Goal: Transaction & Acquisition: Purchase product/service

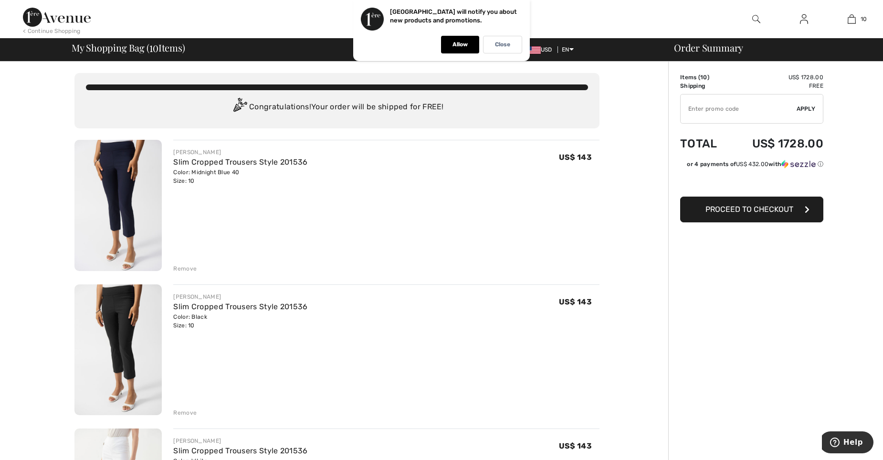
click at [185, 270] on div "Remove" at bounding box center [184, 268] width 23 height 9
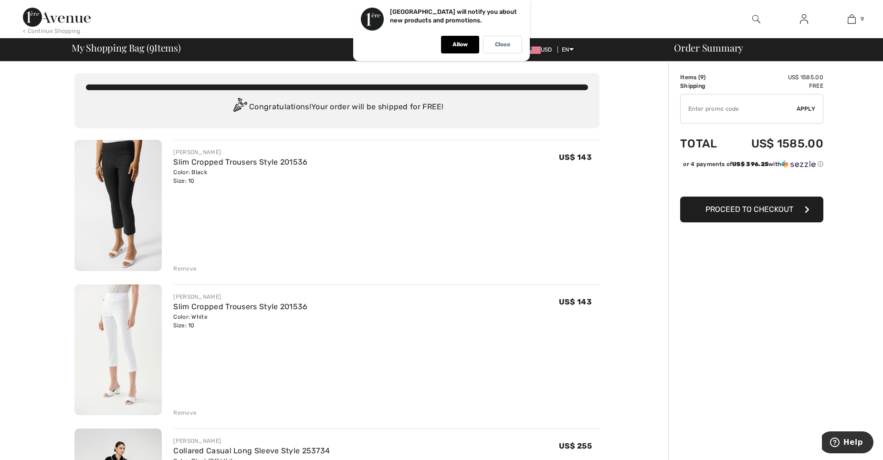
click at [179, 265] on div "Remove" at bounding box center [184, 268] width 23 height 9
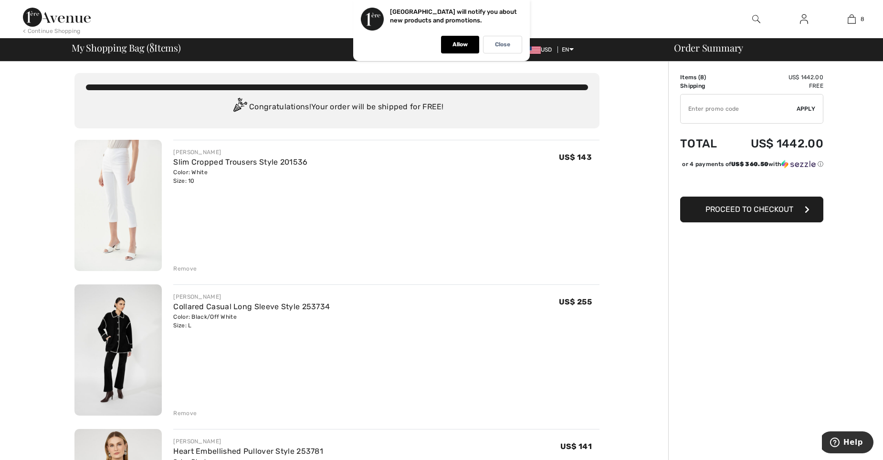
click at [179, 265] on div "Remove" at bounding box center [184, 268] width 23 height 9
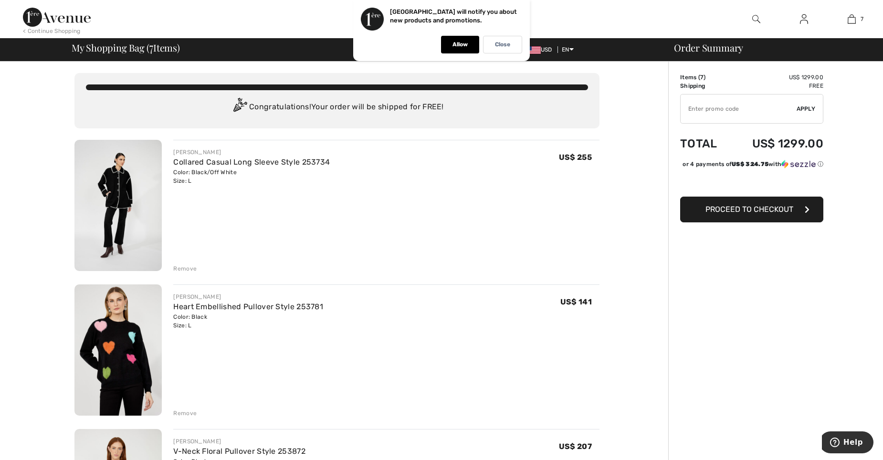
click at [178, 409] on div "Remove" at bounding box center [184, 413] width 23 height 9
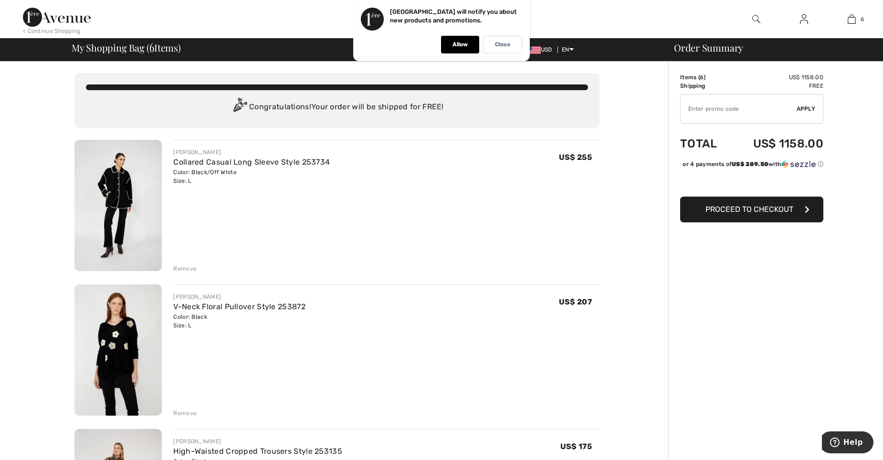
click at [178, 409] on div "Remove" at bounding box center [184, 413] width 23 height 9
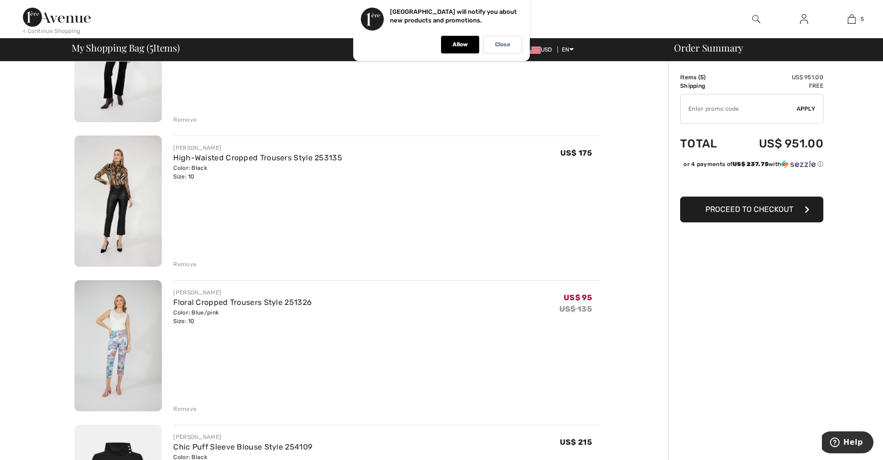
scroll to position [151, 0]
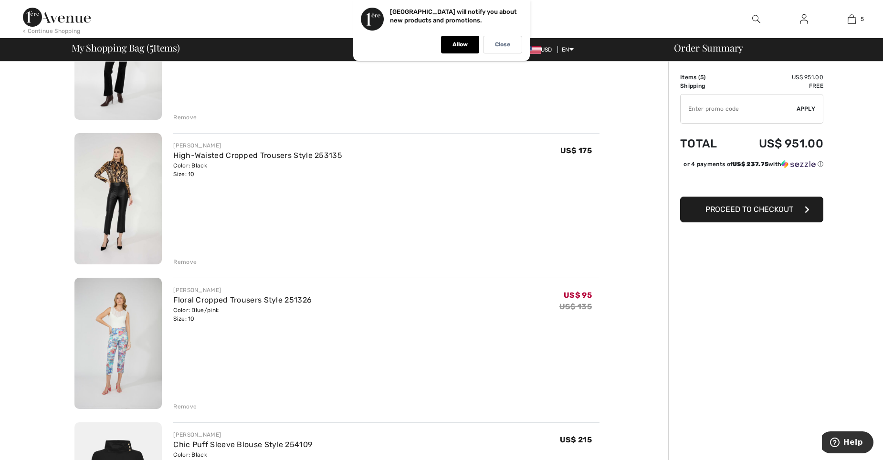
click at [181, 403] on div "Remove" at bounding box center [184, 406] width 23 height 9
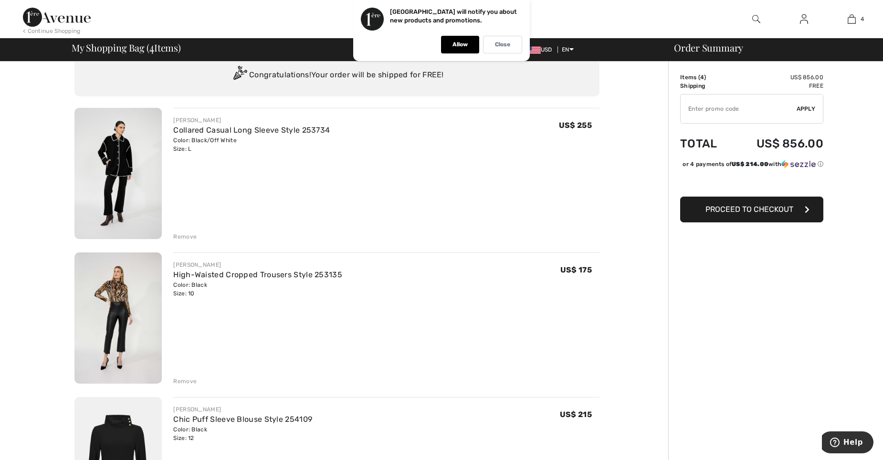
scroll to position [31, 0]
click at [115, 155] on img at bounding box center [117, 174] width 87 height 131
click at [116, 316] on img at bounding box center [117, 319] width 87 height 131
click at [180, 384] on div "Remove" at bounding box center [184, 382] width 23 height 9
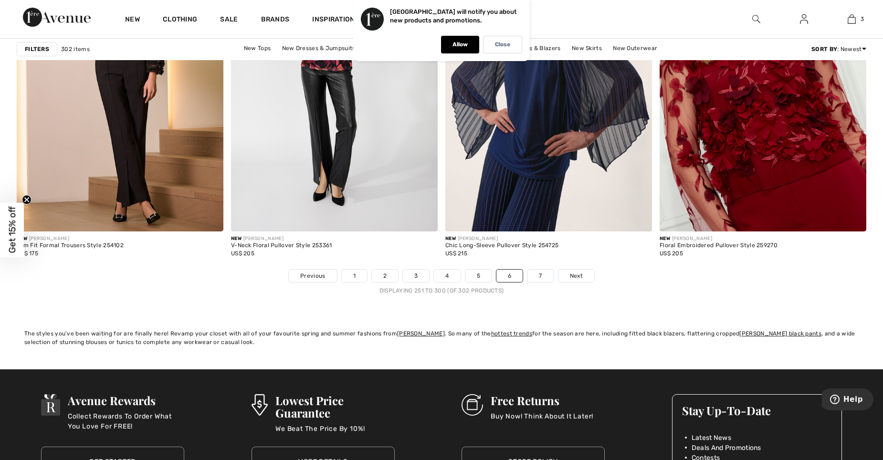
scroll to position [5304, 0]
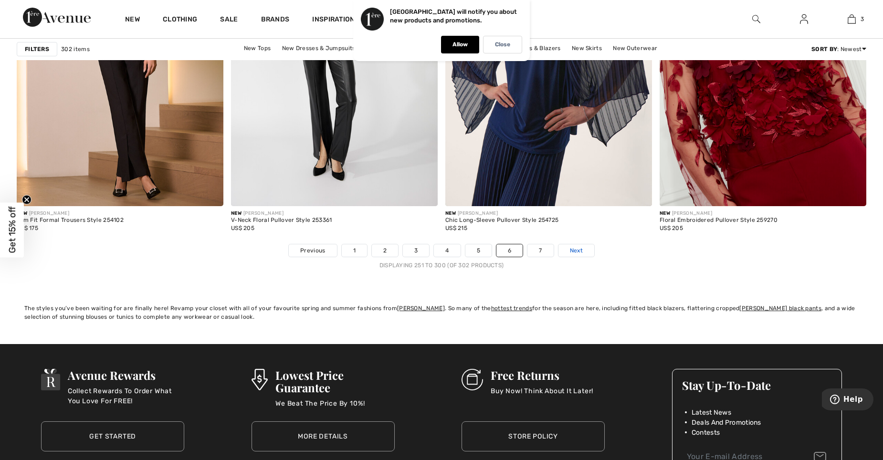
click at [573, 246] on link "Next" at bounding box center [576, 250] width 36 height 12
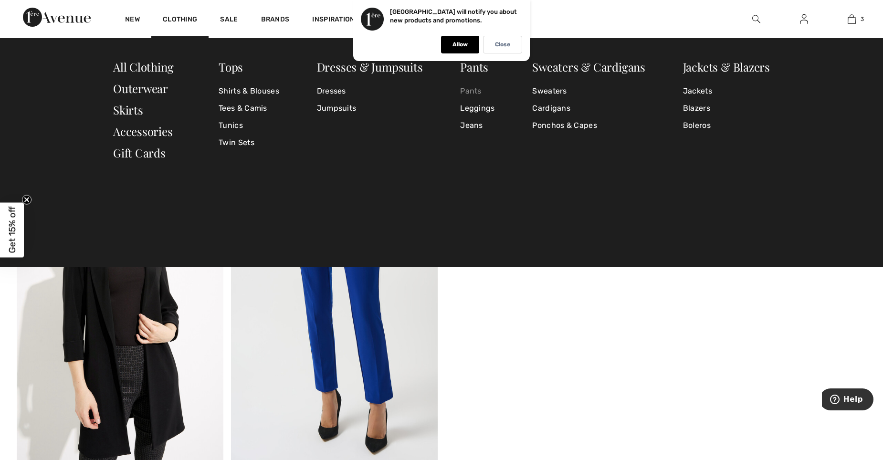
click at [473, 88] on link "Pants" at bounding box center [477, 91] width 34 height 17
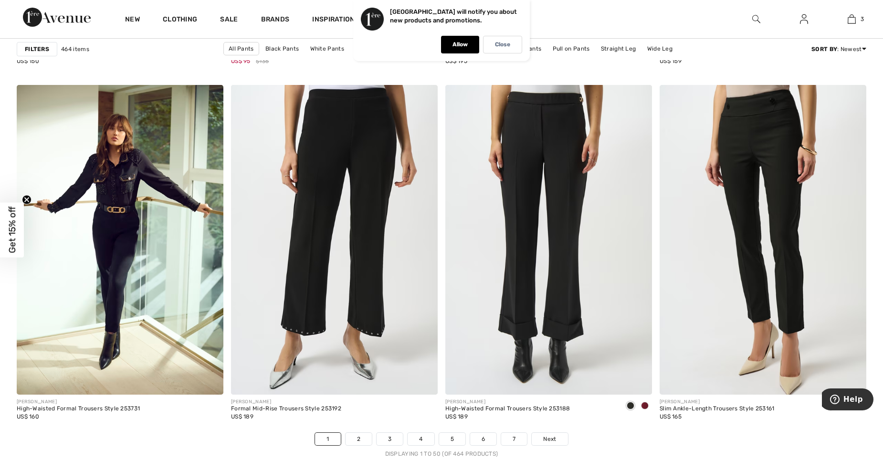
scroll to position [5172, 0]
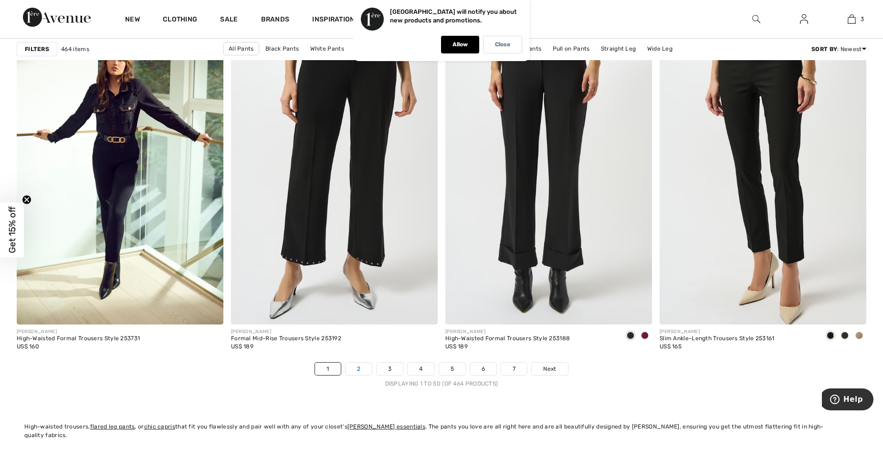
click at [362, 368] on link "2" at bounding box center [358, 369] width 26 height 12
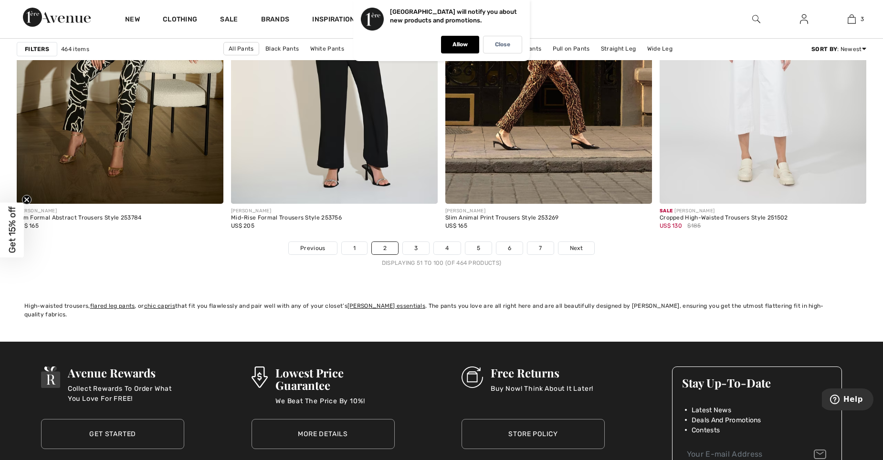
scroll to position [5306, 0]
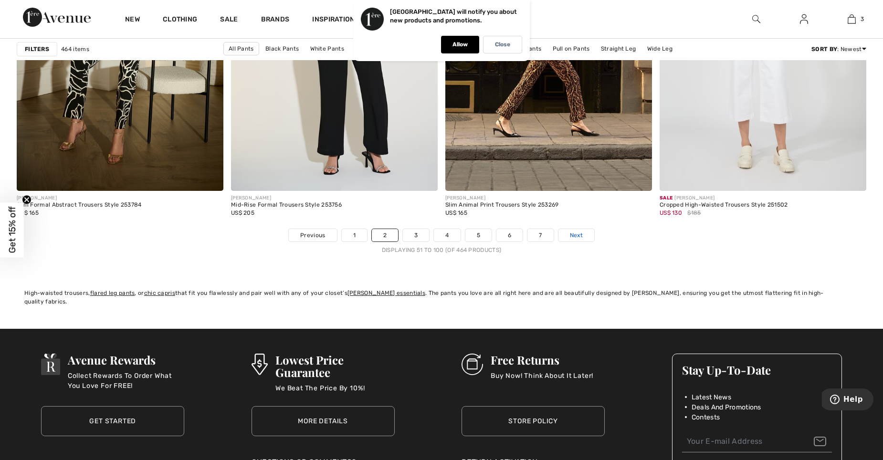
click at [576, 235] on span "Next" at bounding box center [576, 235] width 13 height 9
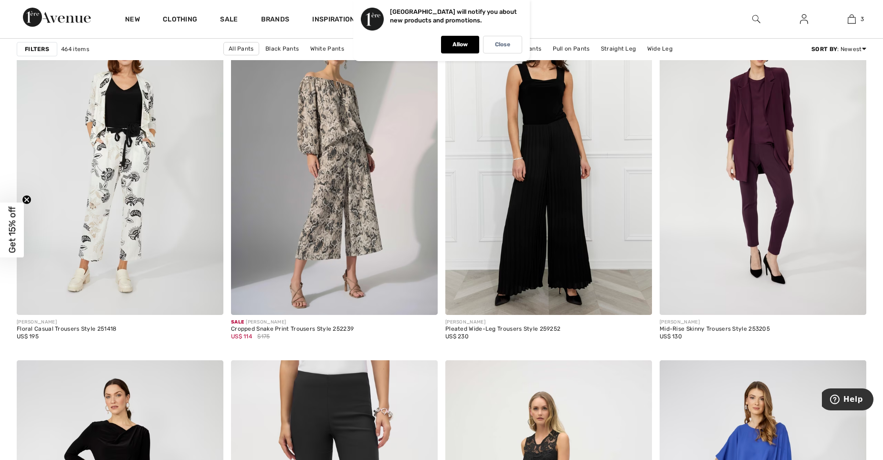
scroll to position [801, 0]
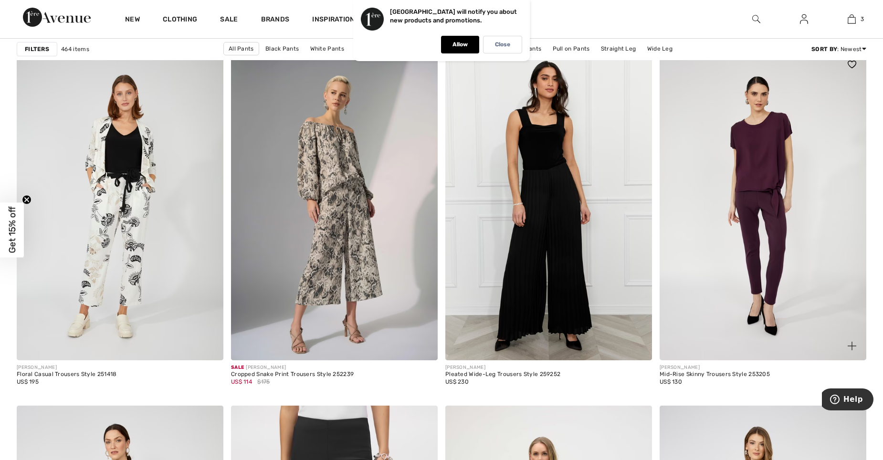
click at [775, 224] on img at bounding box center [762, 205] width 207 height 310
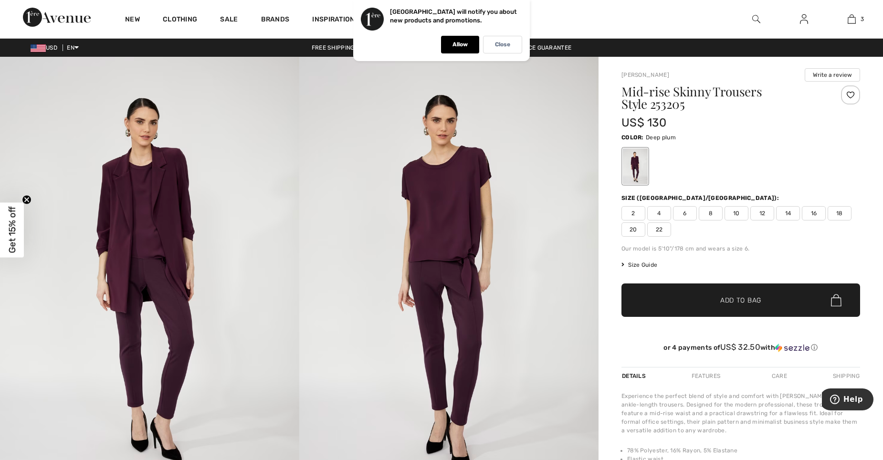
click at [732, 209] on span "10" at bounding box center [736, 213] width 24 height 14
click at [712, 302] on span "✔ Added to Bag" at bounding box center [726, 300] width 58 height 10
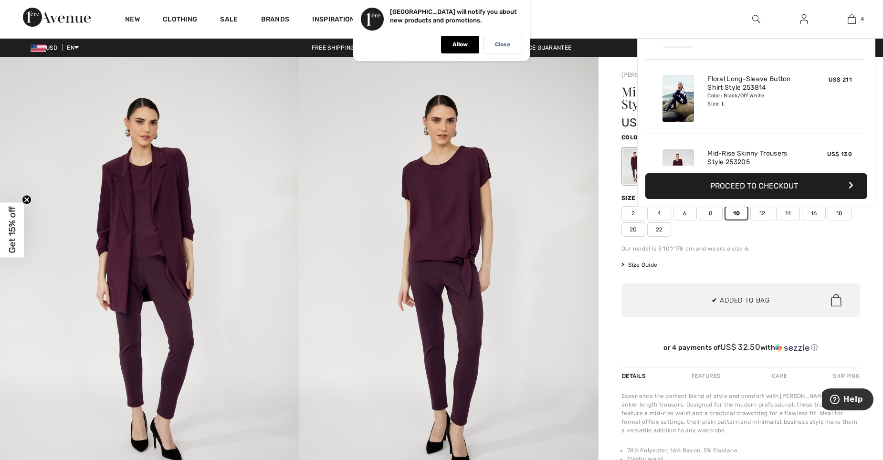
scroll to position [178, 0]
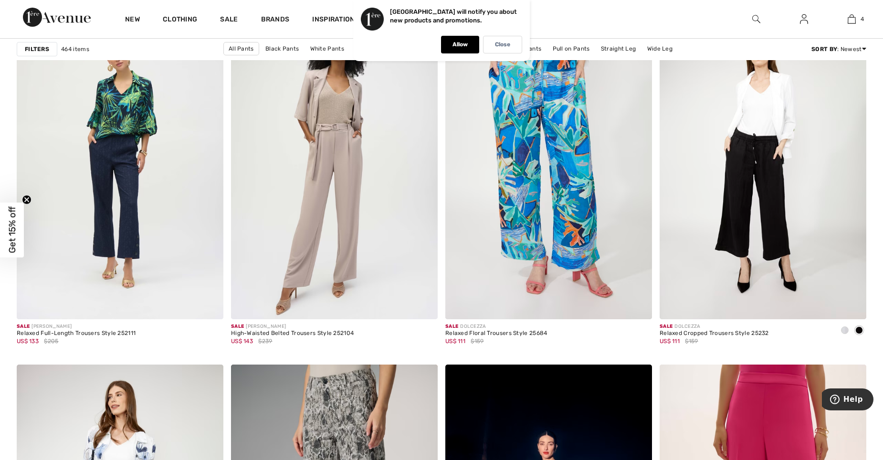
scroll to position [2067, 0]
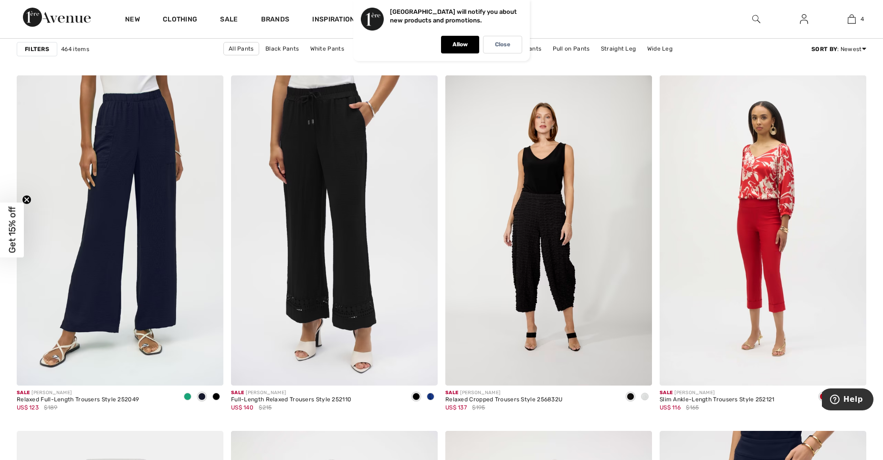
scroll to position [3613, 0]
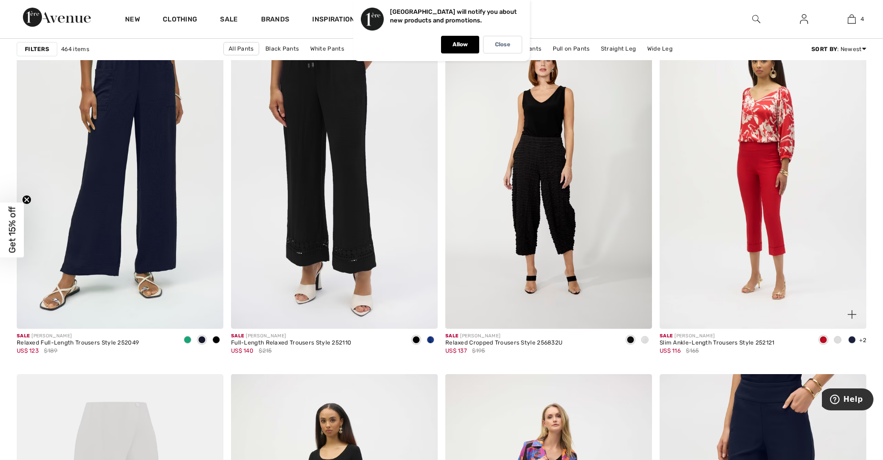
click at [850, 336] on span at bounding box center [852, 340] width 8 height 8
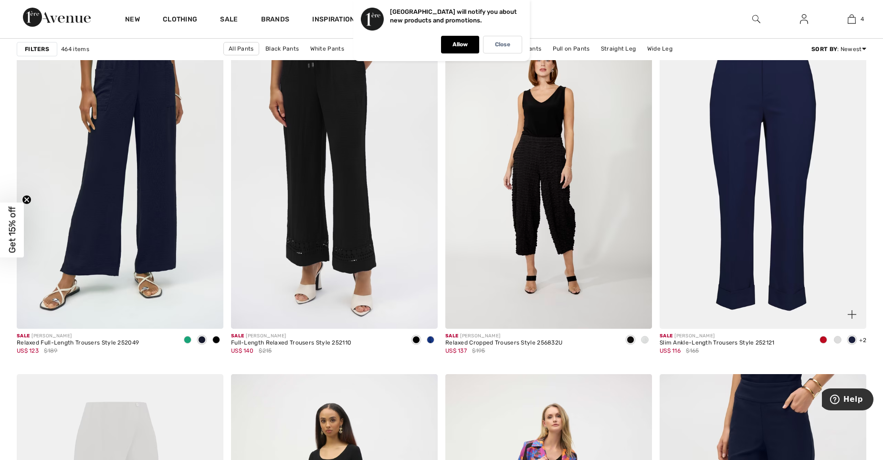
click at [790, 279] on img at bounding box center [762, 174] width 207 height 310
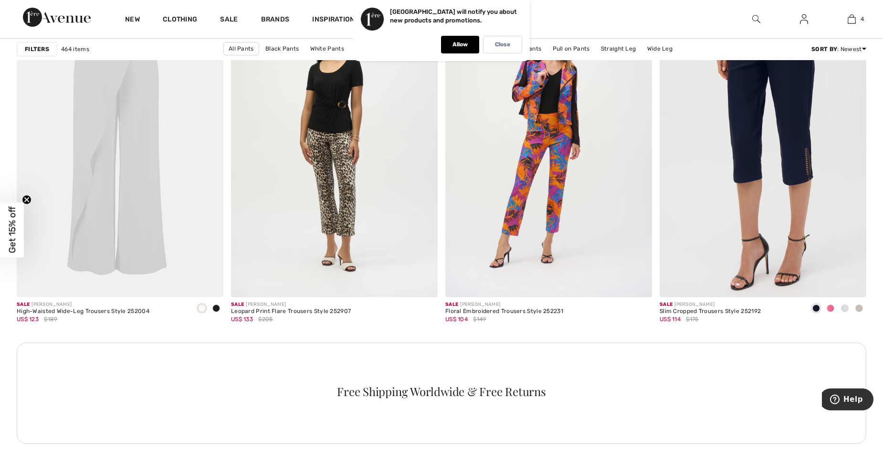
scroll to position [3960, 0]
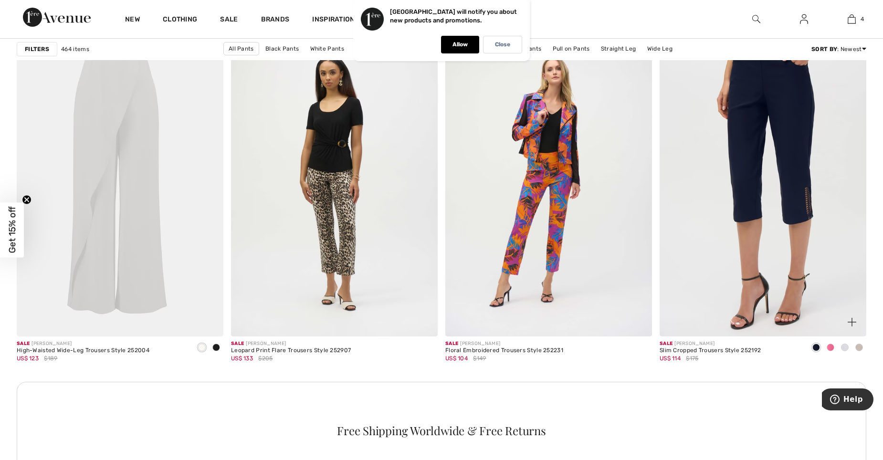
click at [805, 204] on img at bounding box center [762, 182] width 207 height 310
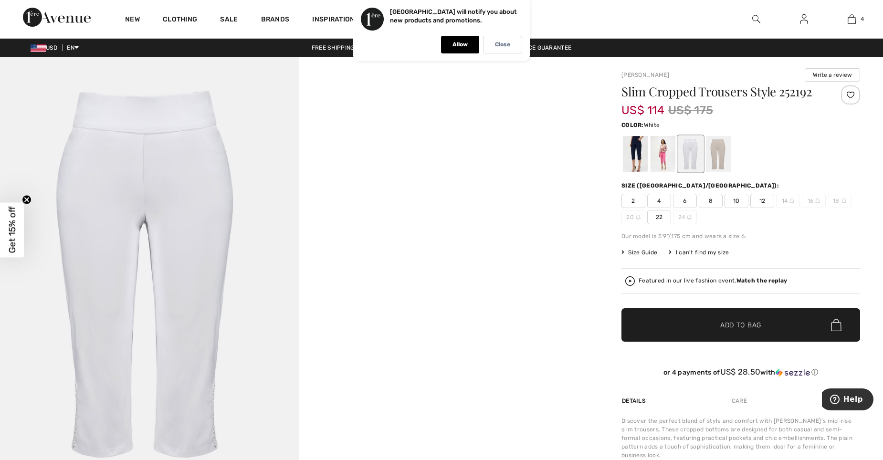
click at [738, 200] on span "10" at bounding box center [736, 201] width 24 height 14
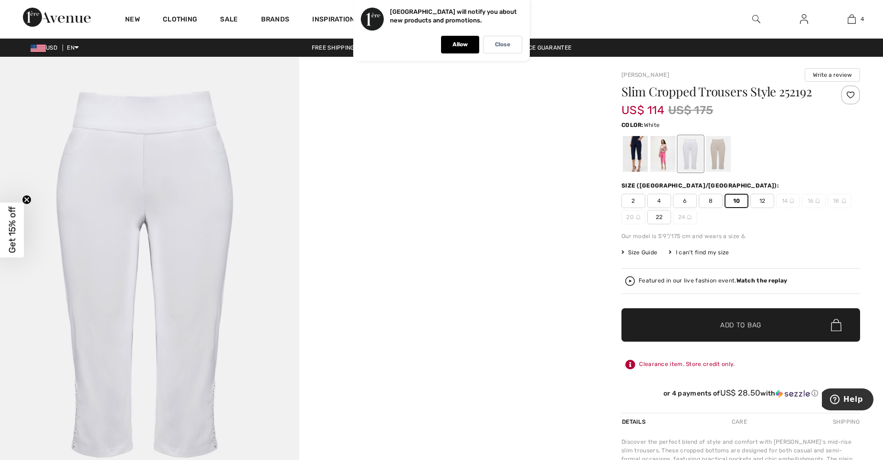
drag, startPoint x: 744, startPoint y: 329, endPoint x: 661, endPoint y: 152, distance: 195.7
click at [665, 167] on div "Slim Cropped Trousers Style 252192 US$ 114 US$ 175 Color: White Size (CA/US): 2…" at bounding box center [740, 248] width 239 height 327
click at [660, 151] on div at bounding box center [662, 154] width 25 height 36
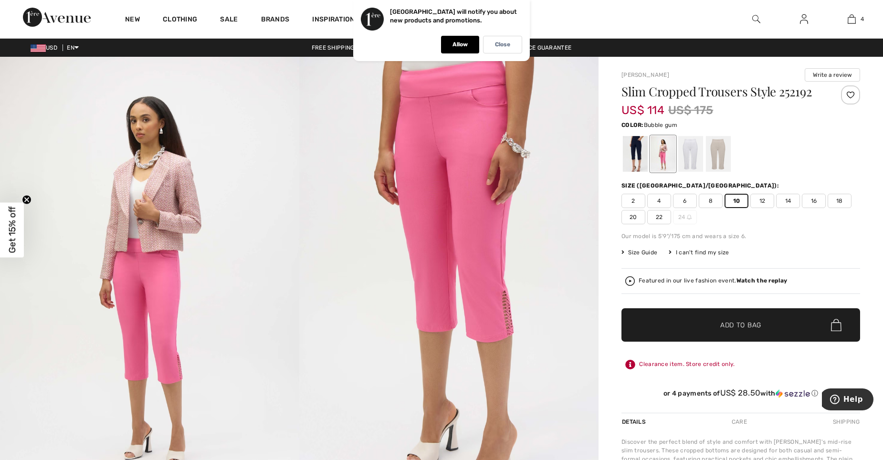
click at [739, 320] on span "Add to Bag" at bounding box center [740, 325] width 41 height 10
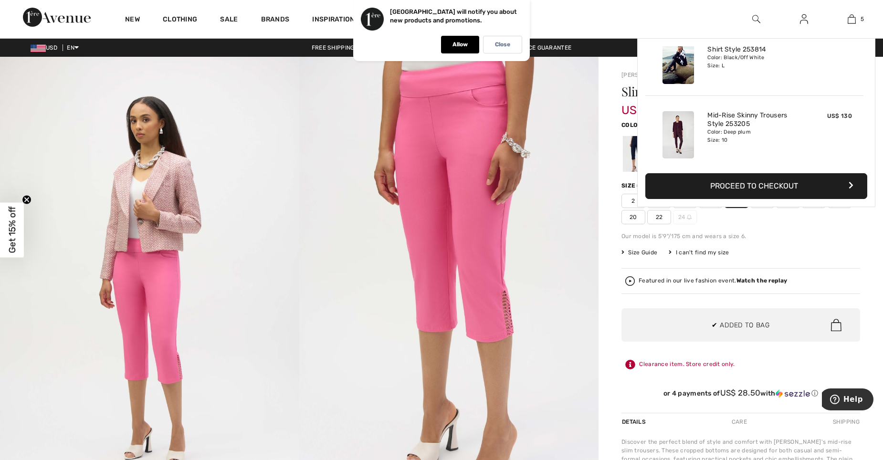
scroll to position [253, 0]
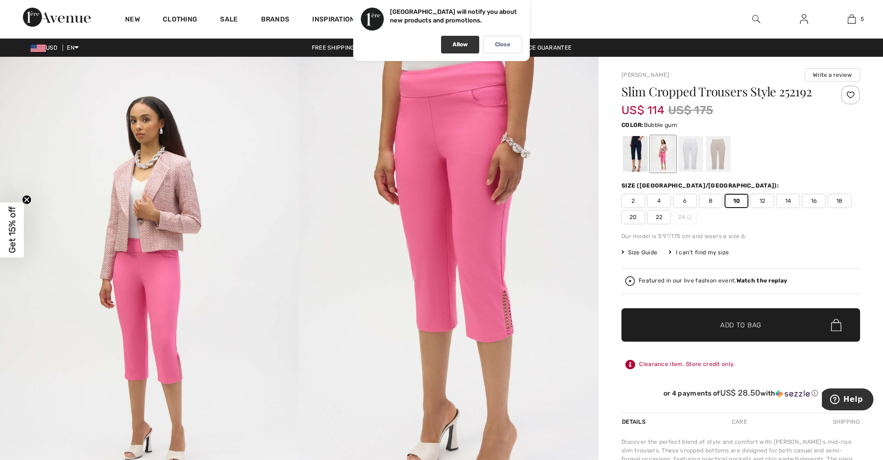
click at [463, 44] on p "Allow" at bounding box center [459, 44] width 15 height 7
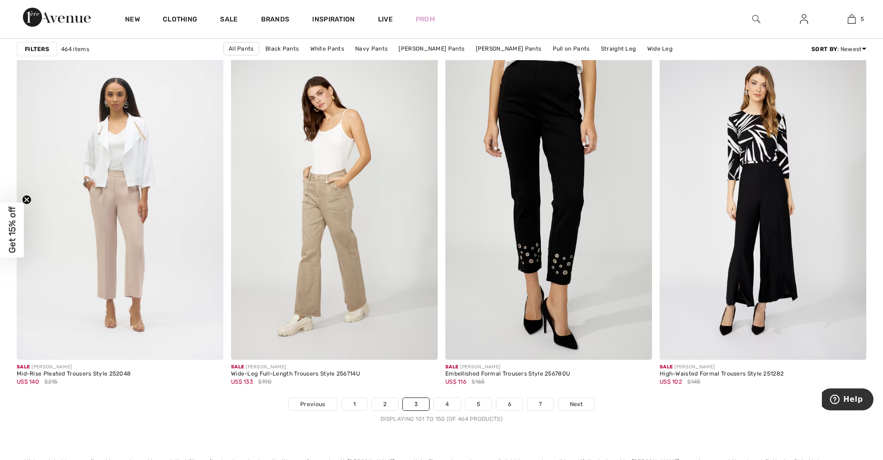
scroll to position [5156, 0]
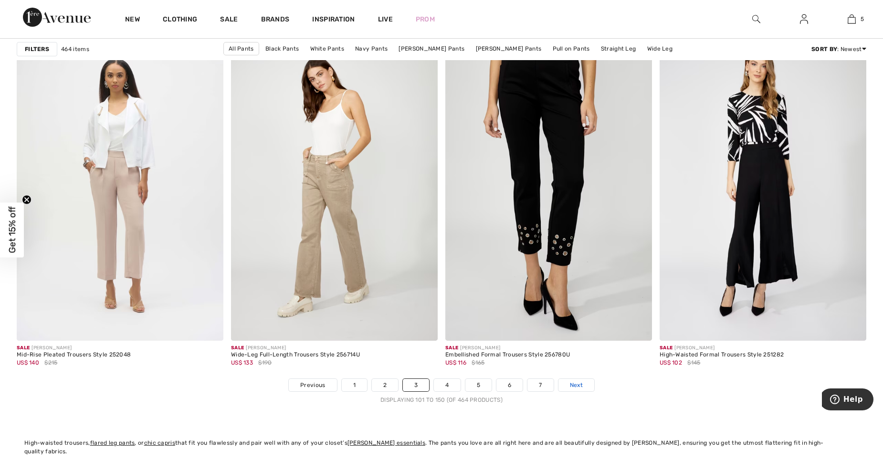
click at [580, 385] on span "Next" at bounding box center [576, 385] width 13 height 9
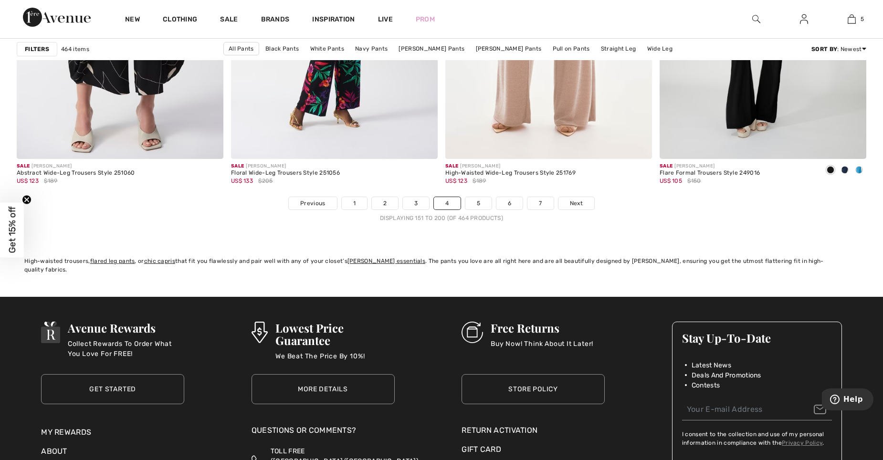
scroll to position [5376, 0]
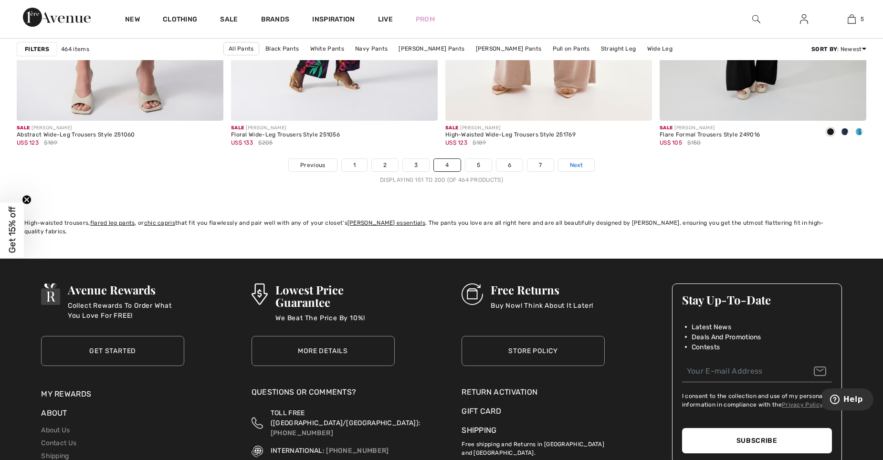
click at [583, 167] on link "Next" at bounding box center [576, 165] width 36 height 12
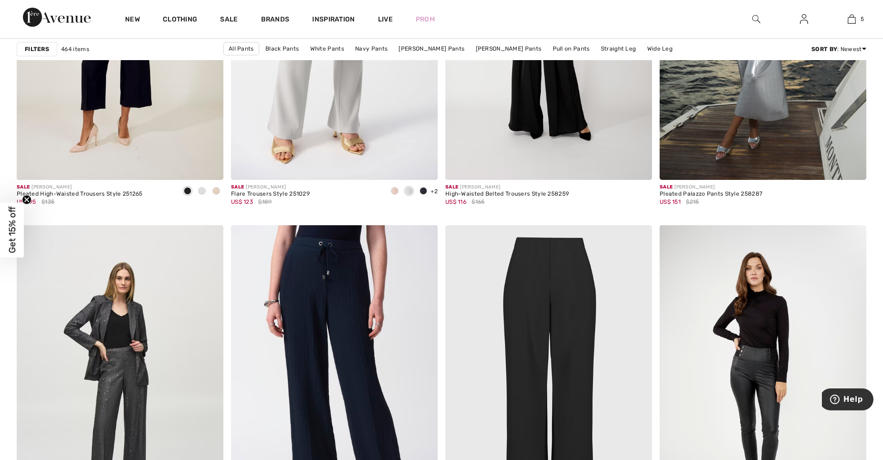
scroll to position [1864, 0]
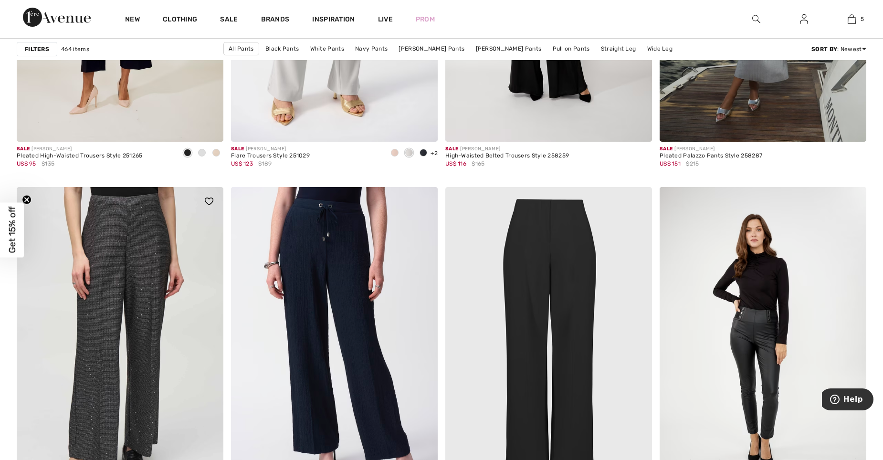
click at [145, 251] on img at bounding box center [120, 342] width 207 height 310
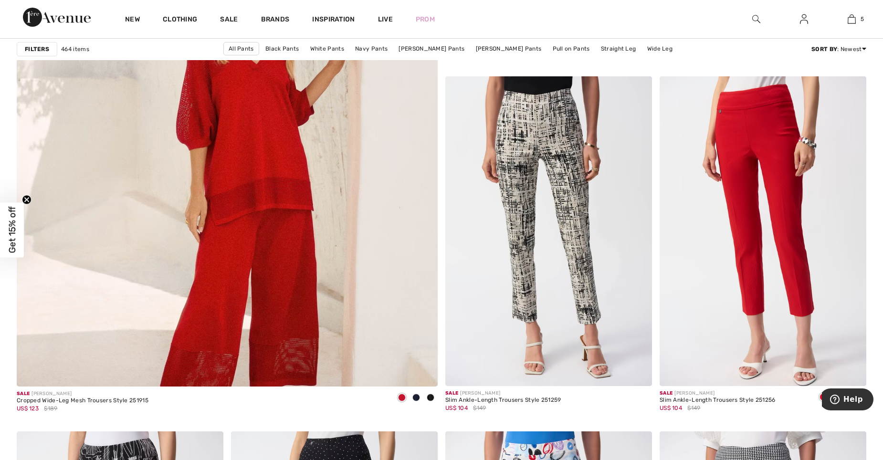
scroll to position [3257, 0]
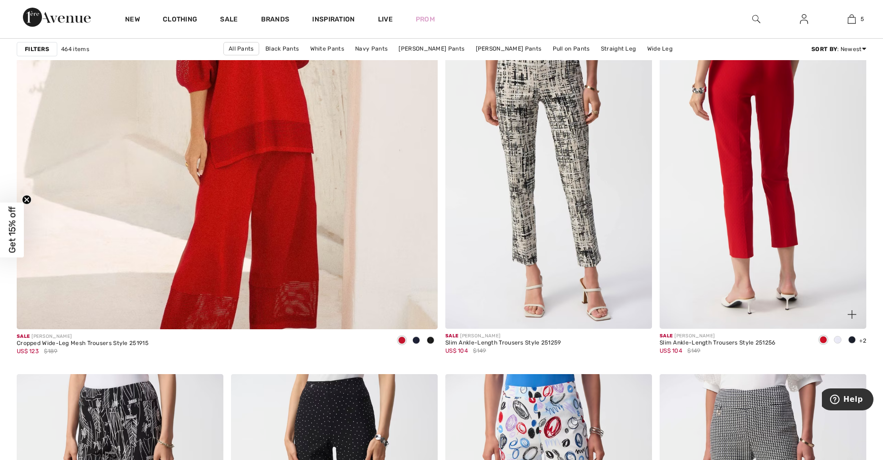
click at [793, 202] on img at bounding box center [762, 174] width 207 height 310
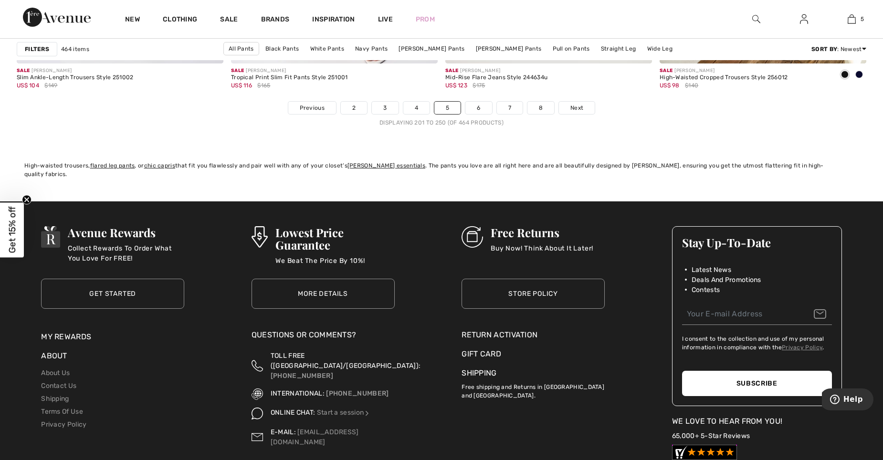
scroll to position [5465, 0]
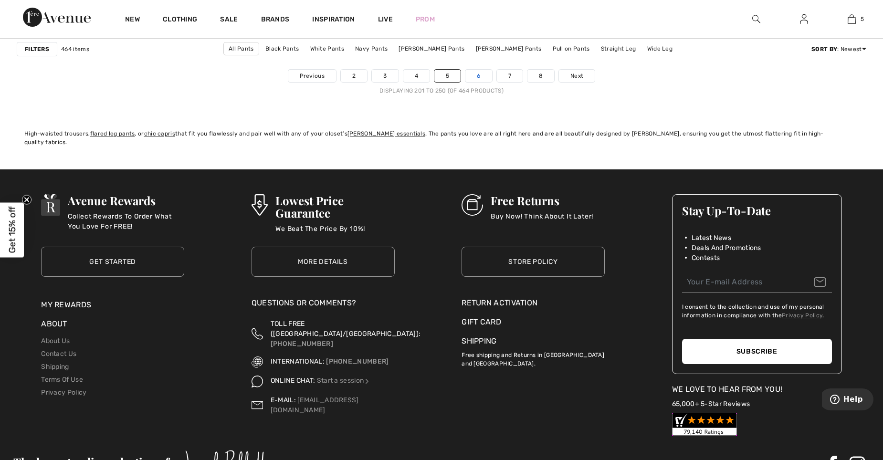
click at [480, 74] on link "6" at bounding box center [478, 76] width 26 height 12
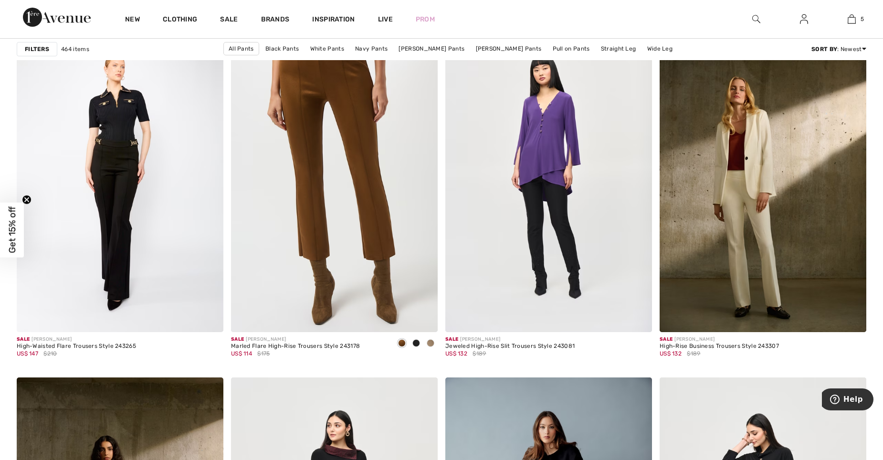
scroll to position [4835, 0]
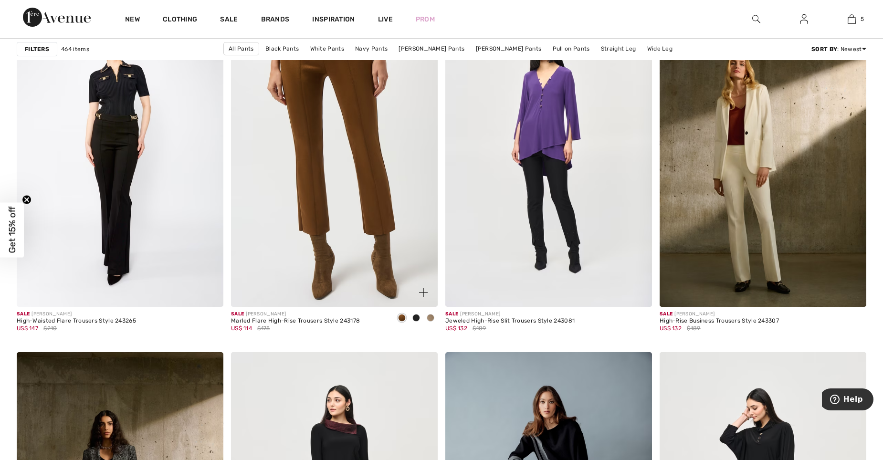
click at [433, 315] on span at bounding box center [431, 318] width 8 height 8
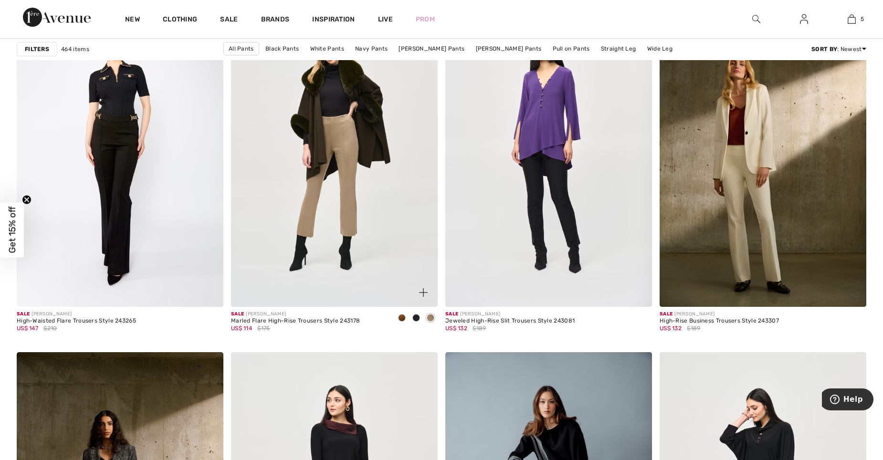
click at [400, 318] on span at bounding box center [402, 318] width 8 height 8
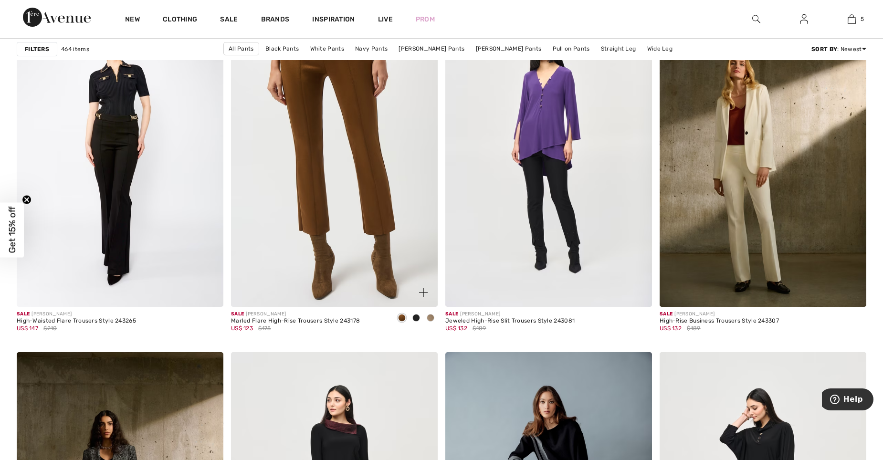
click at [431, 313] on div at bounding box center [430, 319] width 14 height 16
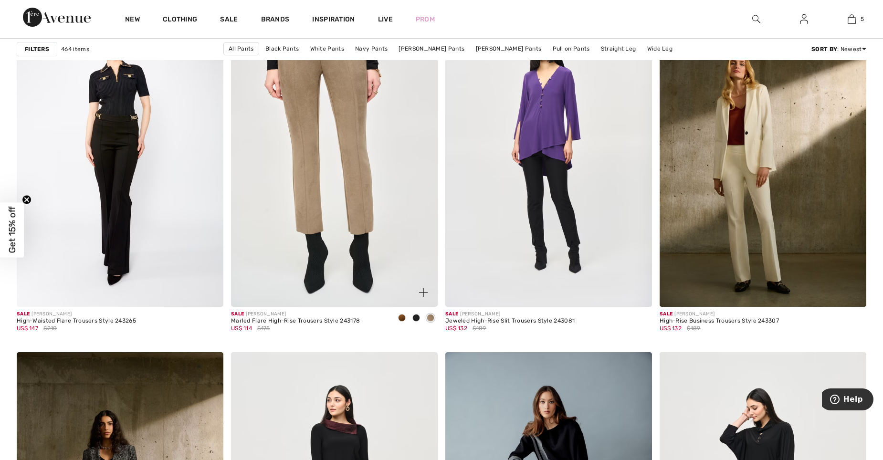
click at [365, 120] on img at bounding box center [334, 152] width 207 height 310
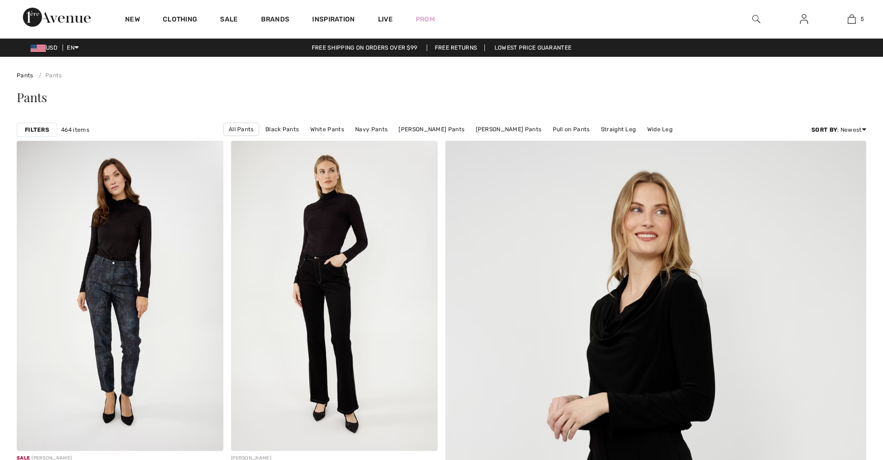
checkbox input "true"
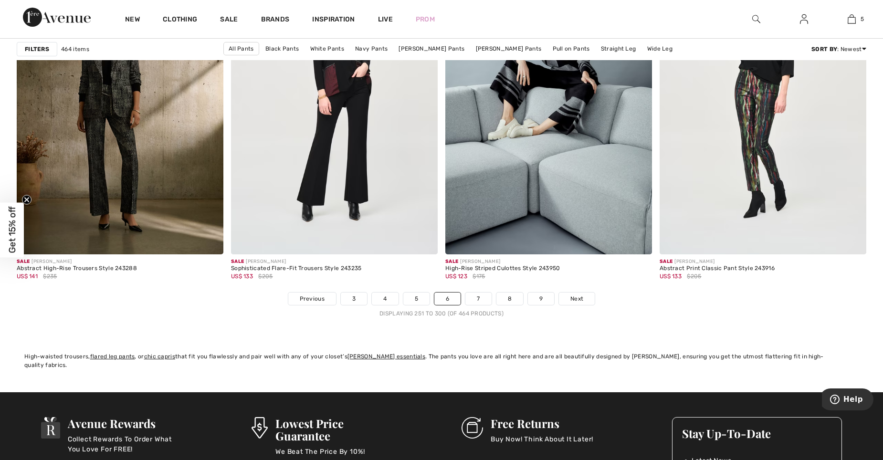
scroll to position [5281, 0]
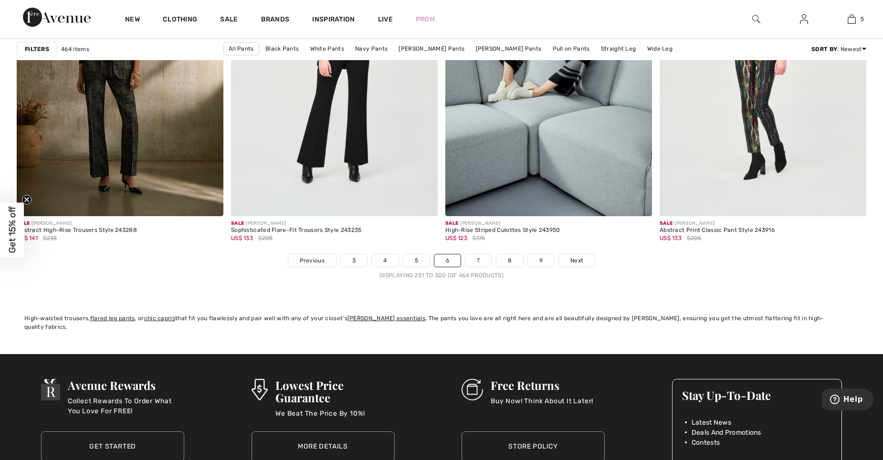
click at [471, 260] on link "7" at bounding box center [478, 260] width 26 height 12
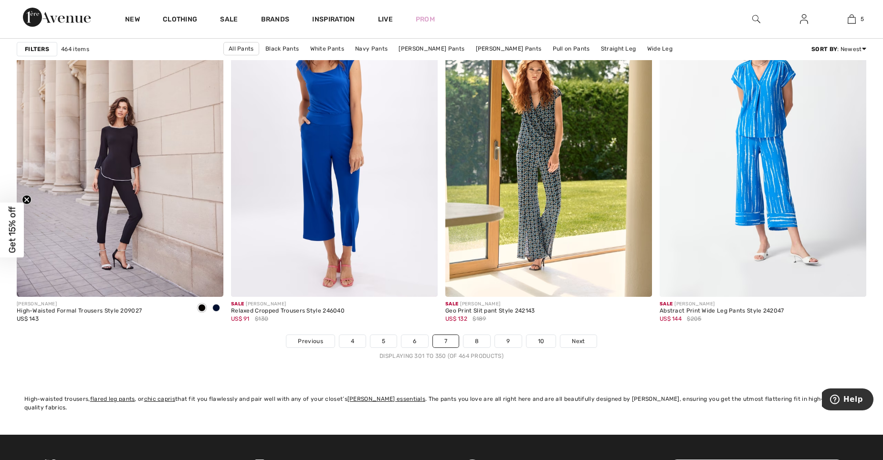
scroll to position [5167, 0]
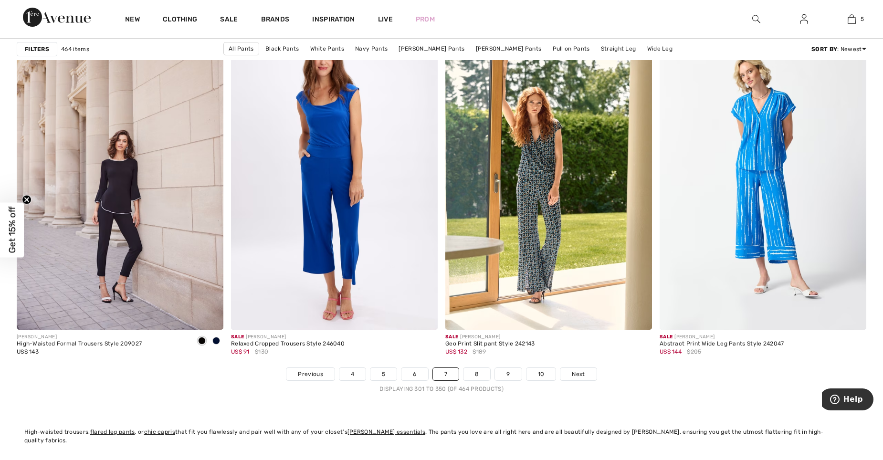
drag, startPoint x: 886, startPoint y: 422, endPoint x: 40, endPoint y: 9, distance: 941.9
click at [480, 372] on link "8" at bounding box center [476, 374] width 27 height 12
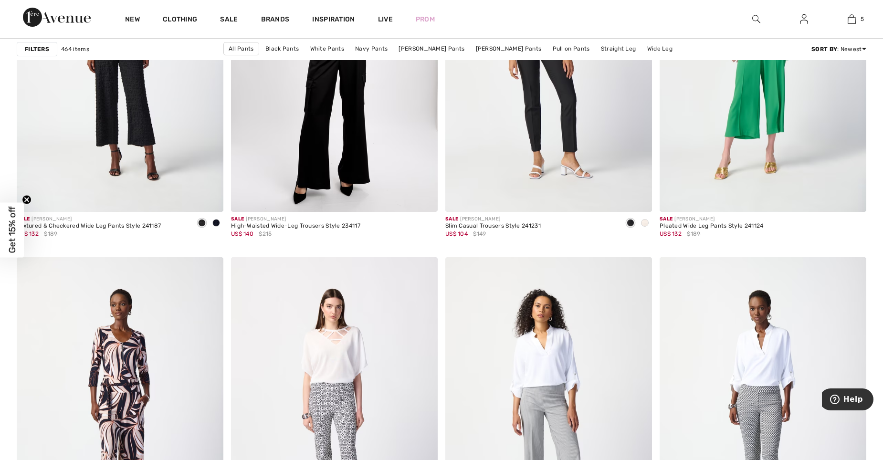
scroll to position [1813, 0]
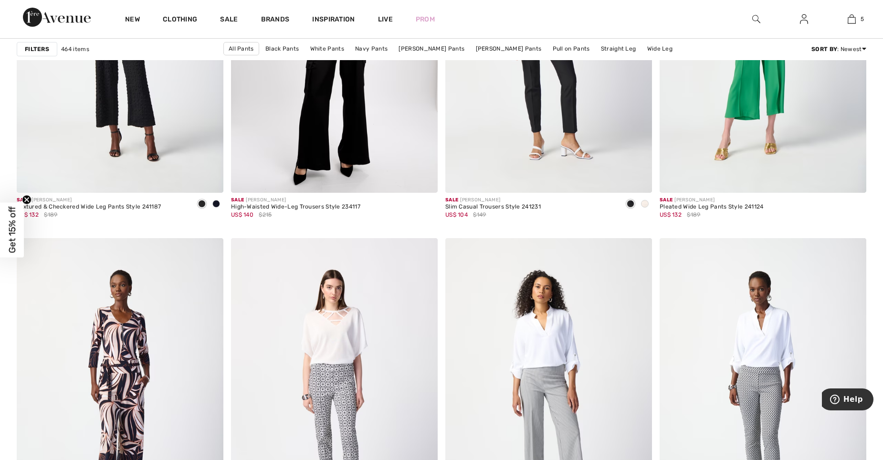
drag, startPoint x: 880, startPoint y: 453, endPoint x: 876, endPoint y: 456, distance: 5.1
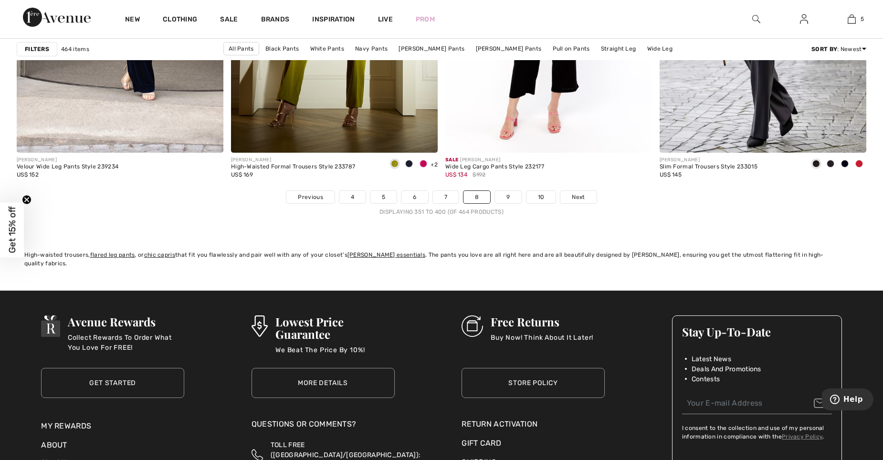
scroll to position [5363, 0]
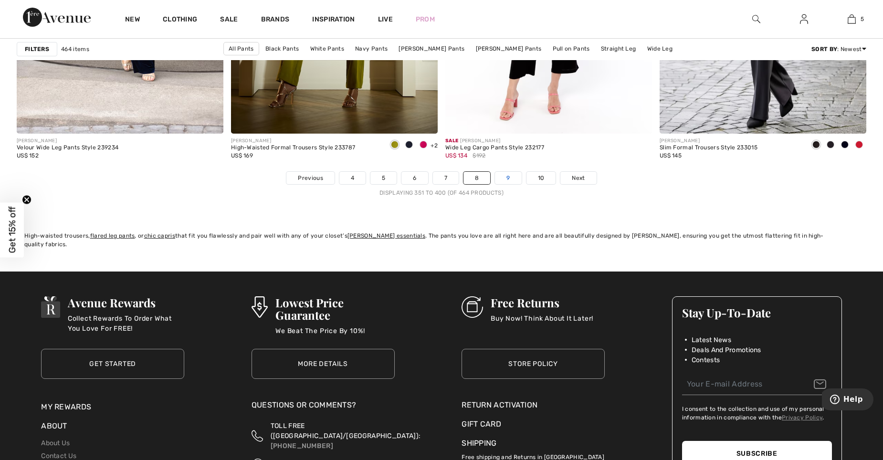
click at [512, 177] on link "9" at bounding box center [508, 178] width 26 height 12
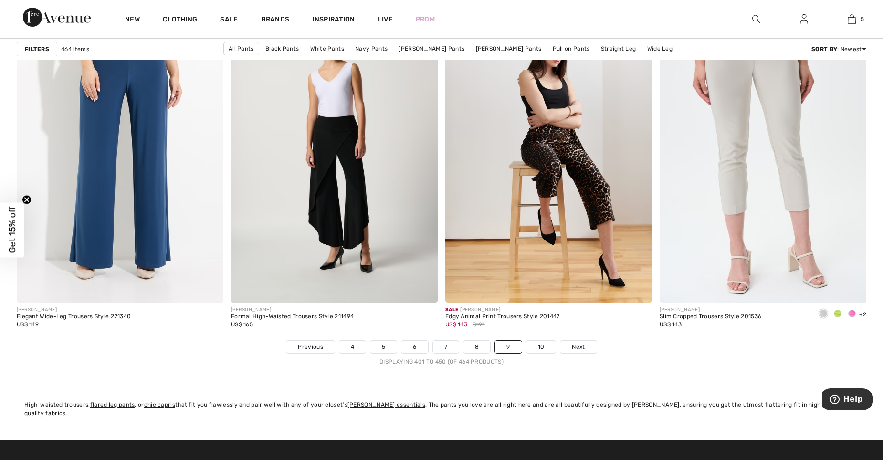
scroll to position [5207, 0]
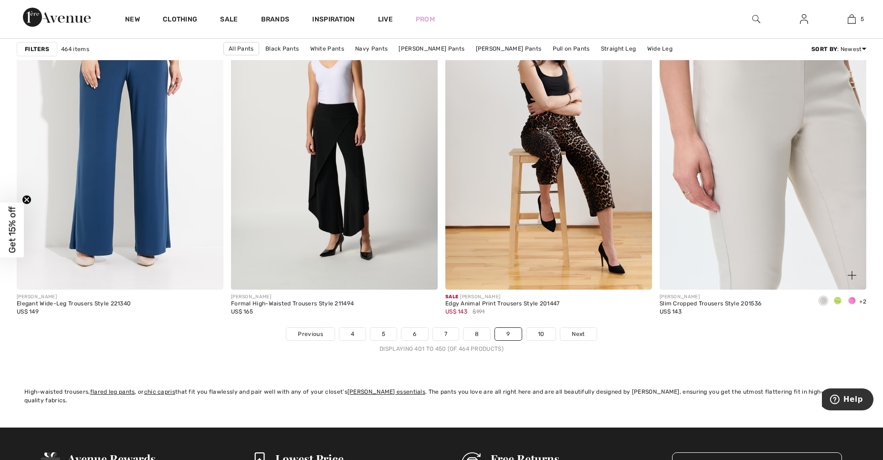
click at [754, 168] on img at bounding box center [762, 135] width 207 height 310
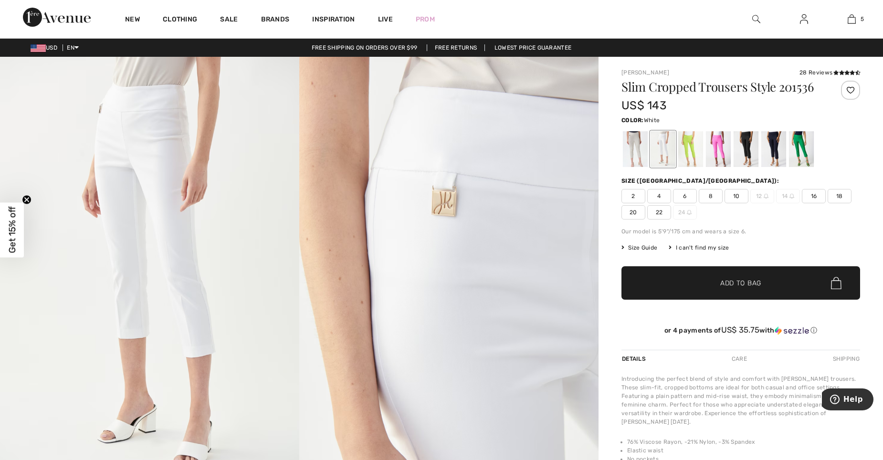
click at [732, 194] on span "10" at bounding box center [736, 196] width 24 height 14
click at [720, 148] on div at bounding box center [718, 149] width 25 height 36
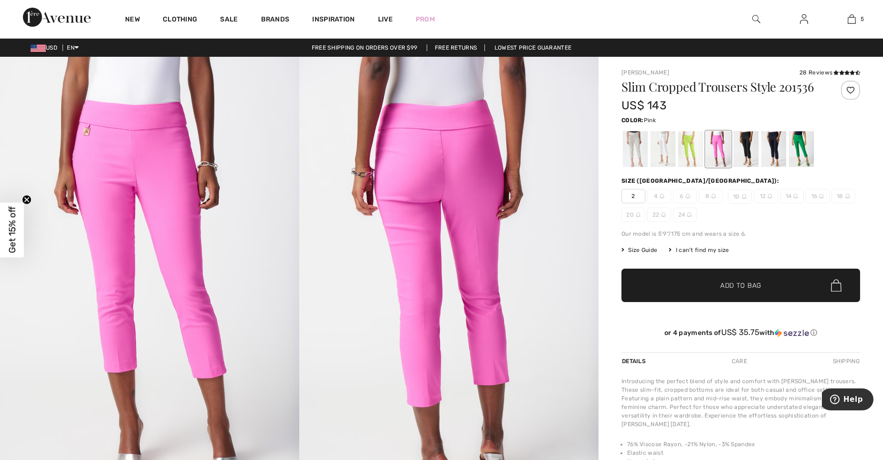
click at [716, 291] on span "✔ Added to Bag Add to Bag" at bounding box center [740, 285] width 239 height 33
click at [799, 143] on div at bounding box center [801, 149] width 25 height 36
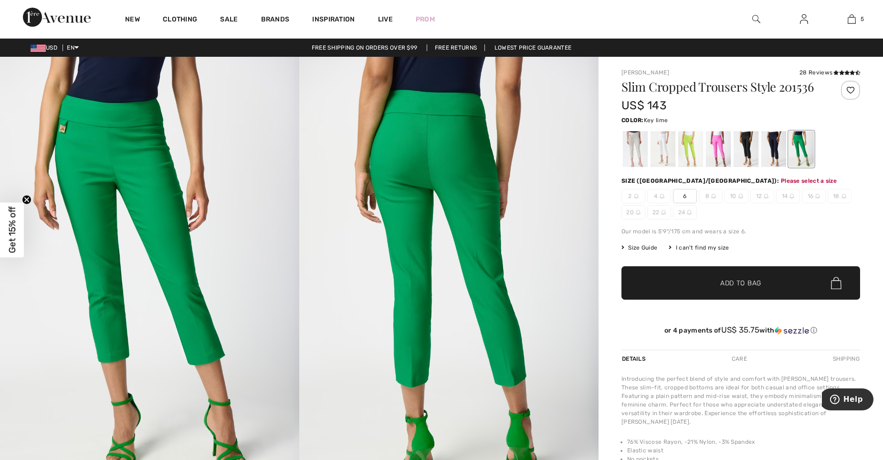
click at [685, 140] on div at bounding box center [690, 149] width 25 height 36
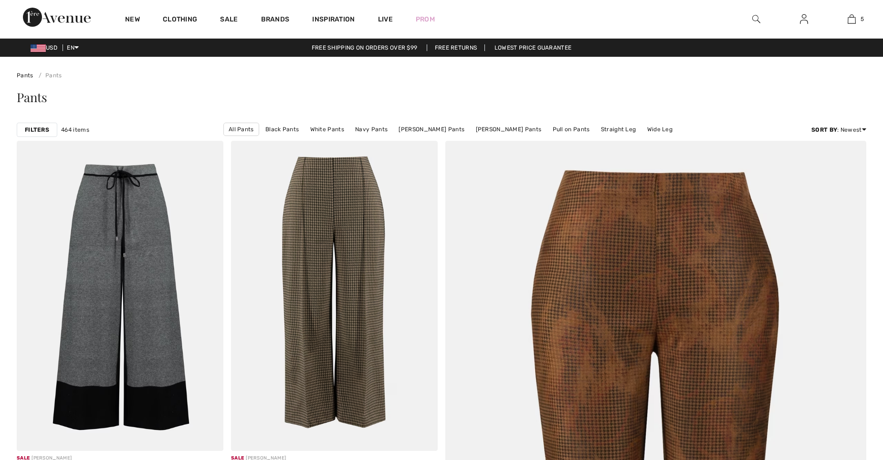
checkbox input "true"
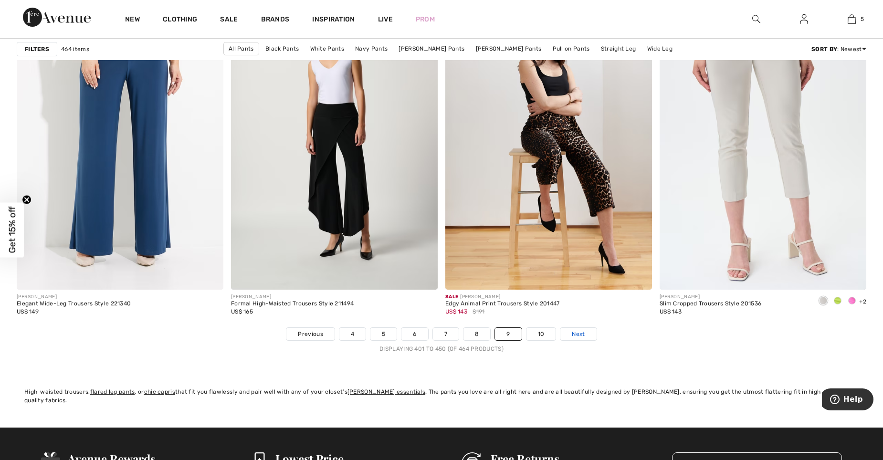
click at [566, 334] on link "Next" at bounding box center [578, 334] width 36 height 12
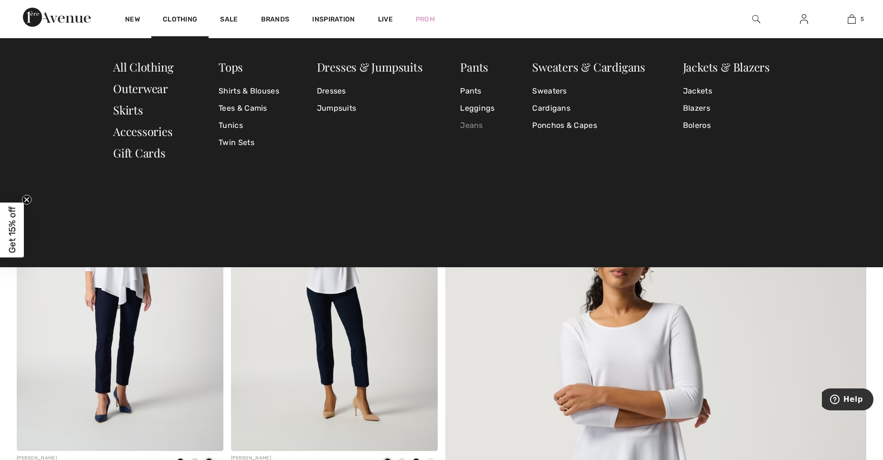
click at [473, 123] on link "Jeans" at bounding box center [477, 125] width 34 height 17
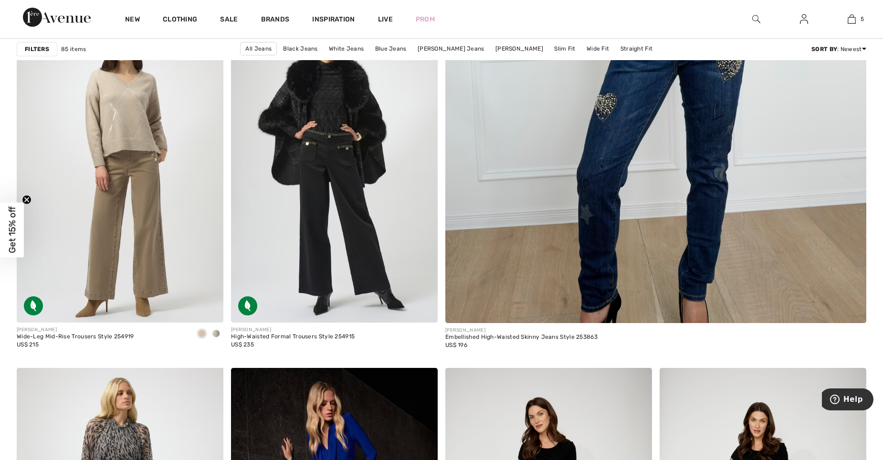
scroll to position [490, 0]
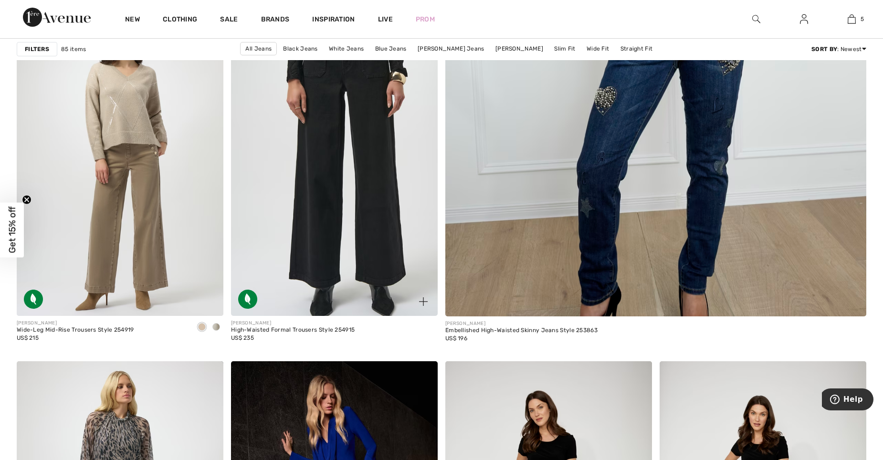
click at [325, 147] on img at bounding box center [334, 161] width 207 height 310
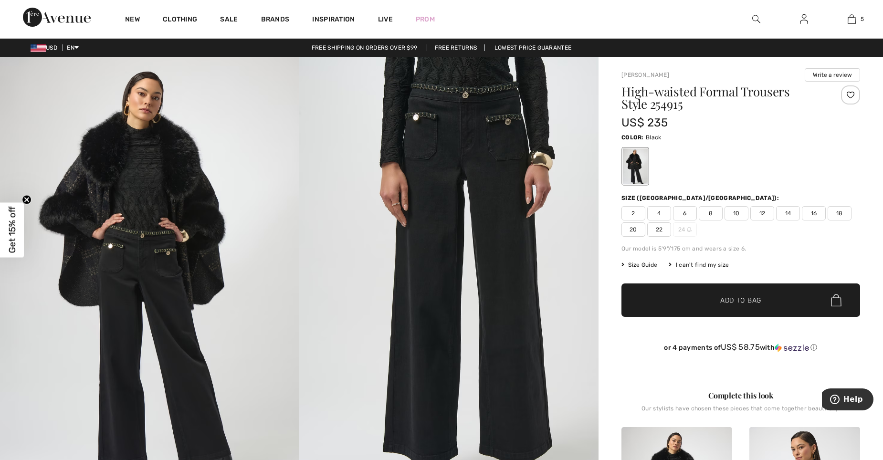
click at [731, 214] on span "10" at bounding box center [736, 213] width 24 height 14
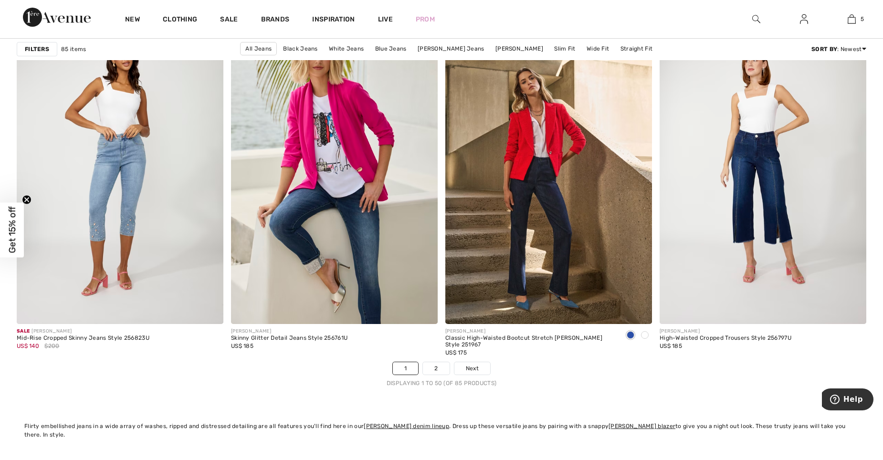
scroll to position [5255, 0]
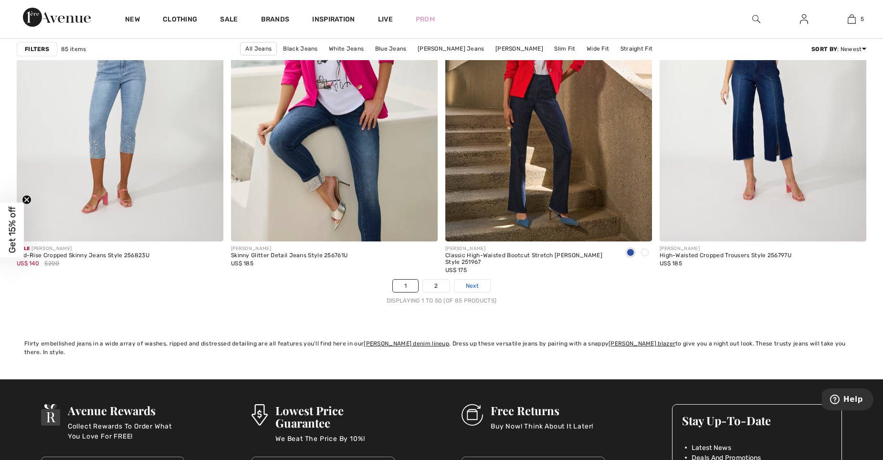
click at [470, 284] on span "Next" at bounding box center [472, 286] width 13 height 9
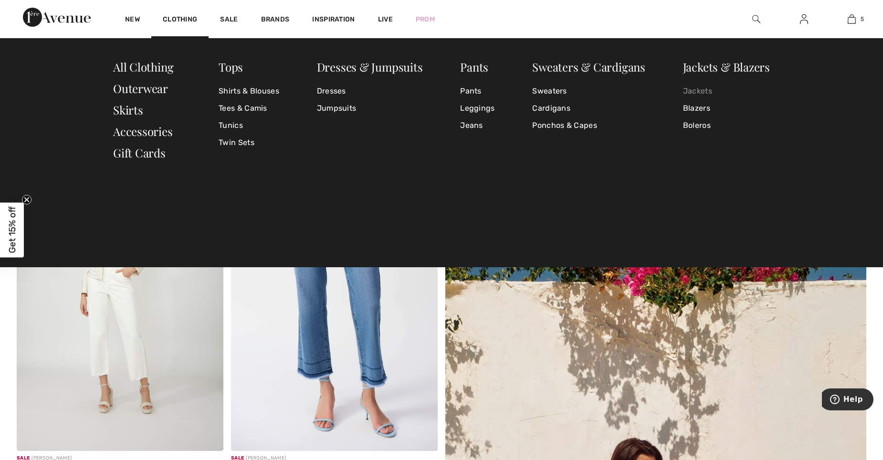
click at [696, 89] on link "Jackets" at bounding box center [726, 91] width 87 height 17
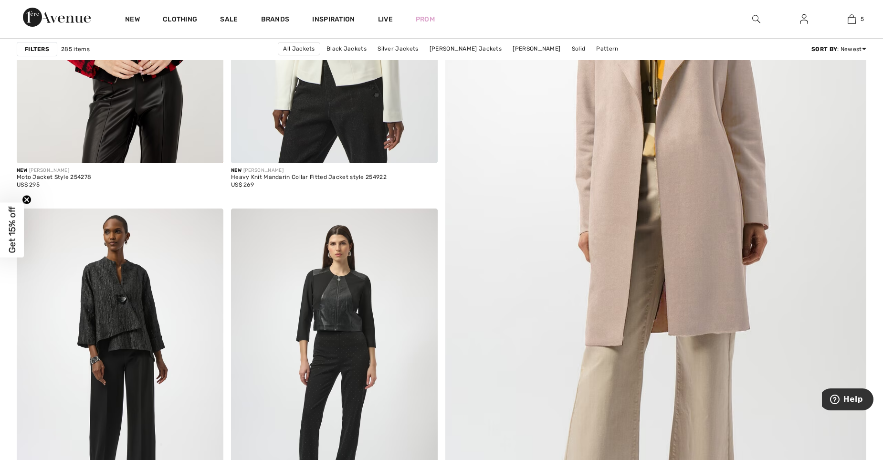
scroll to position [249, 0]
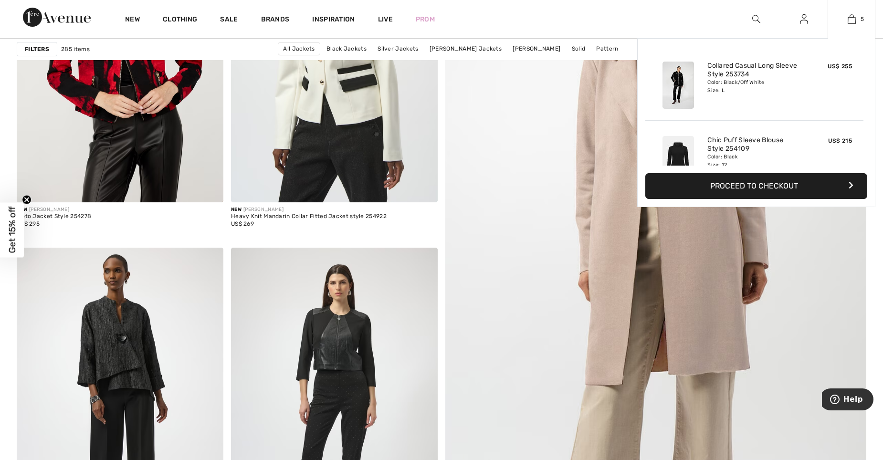
click at [746, 92] on div "Color: Black/Off White Size: L" at bounding box center [754, 86] width 94 height 15
click at [846, 16] on link "5" at bounding box center [851, 18] width 47 height 11
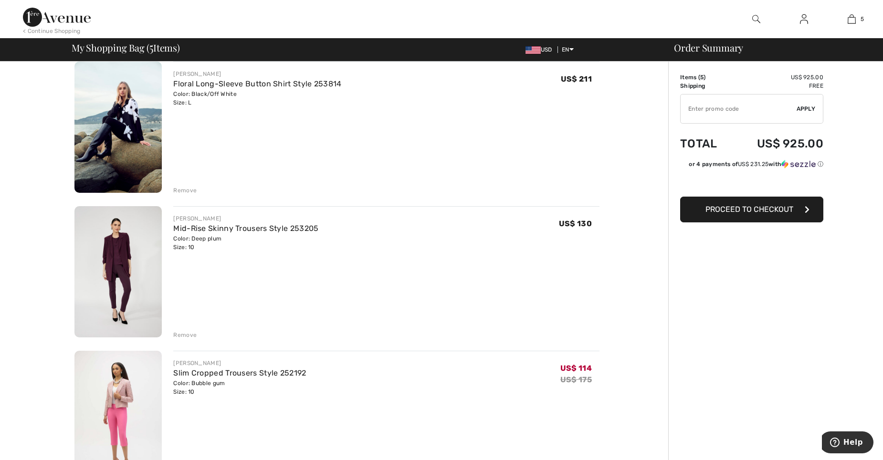
scroll to position [391, 0]
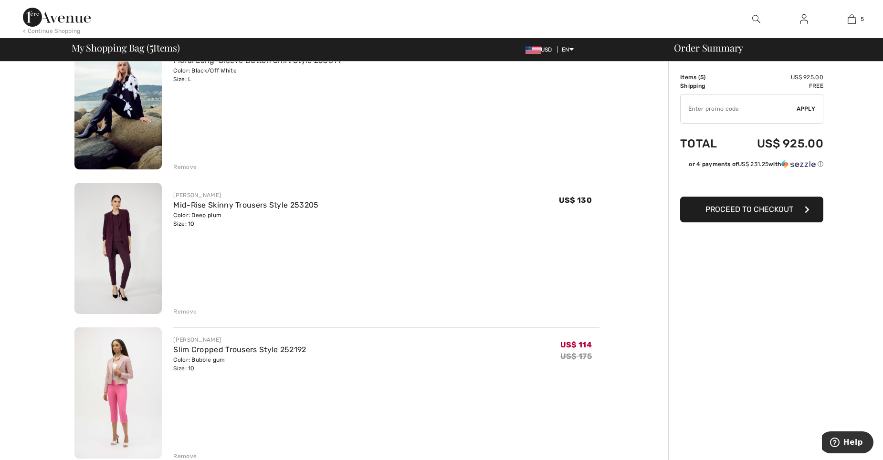
click at [184, 310] on div "Remove" at bounding box center [184, 311] width 23 height 9
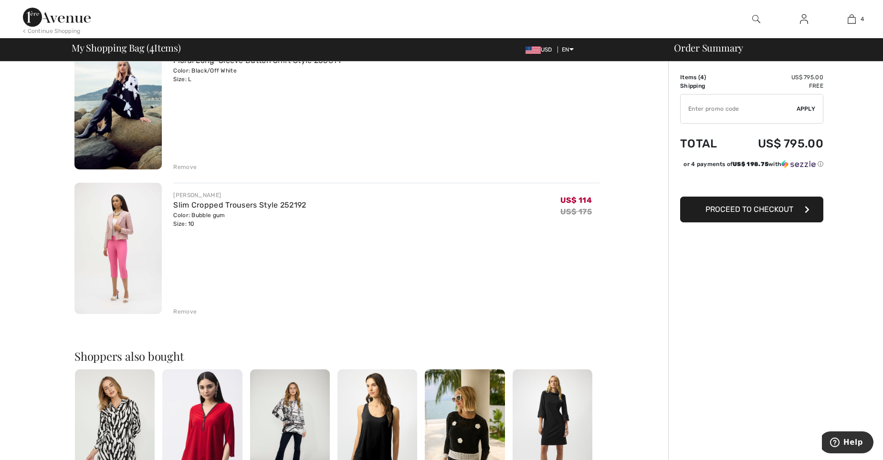
click at [182, 312] on div "Remove" at bounding box center [184, 311] width 23 height 9
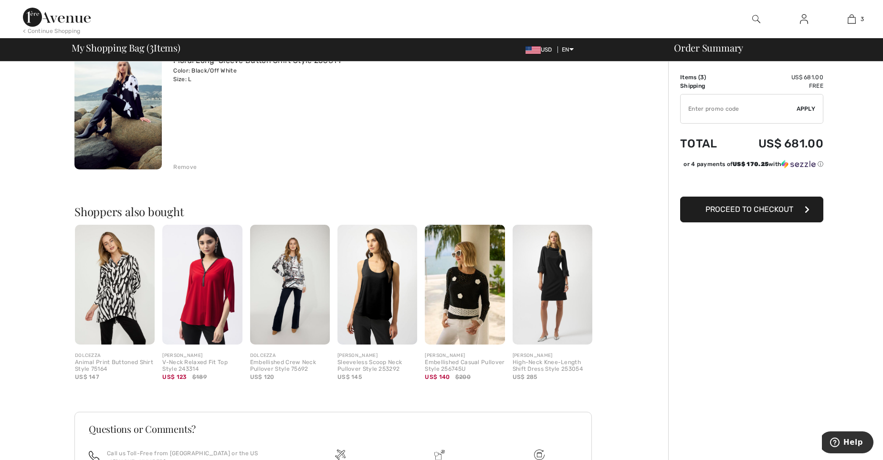
drag, startPoint x: 882, startPoint y: 199, endPoint x: 887, endPoint y: 163, distance: 37.0
drag, startPoint x: 882, startPoint y: 195, endPoint x: 887, endPoint y: 176, distance: 19.7
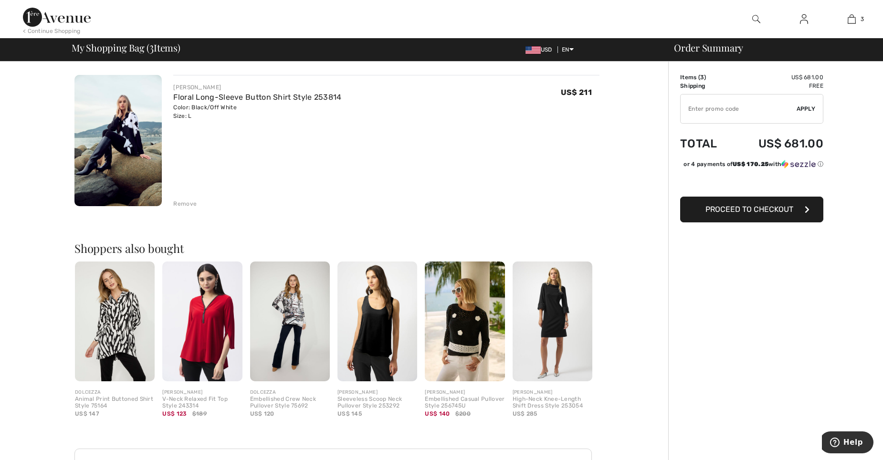
scroll to position [304, 0]
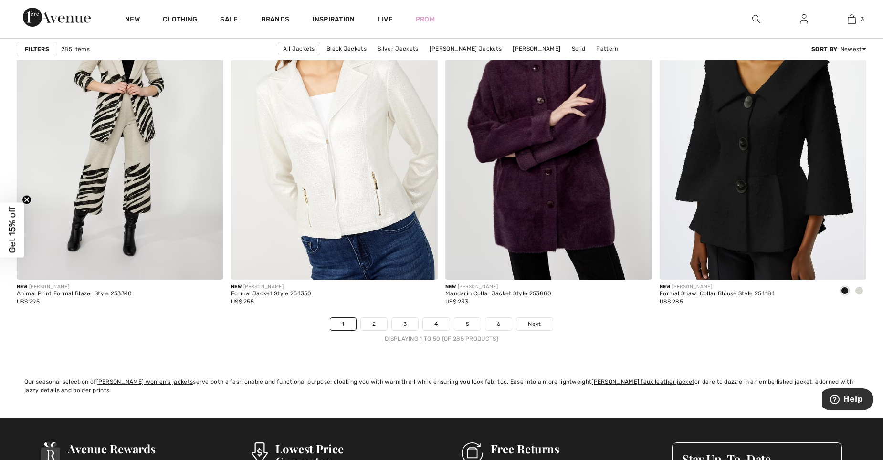
scroll to position [5243, 0]
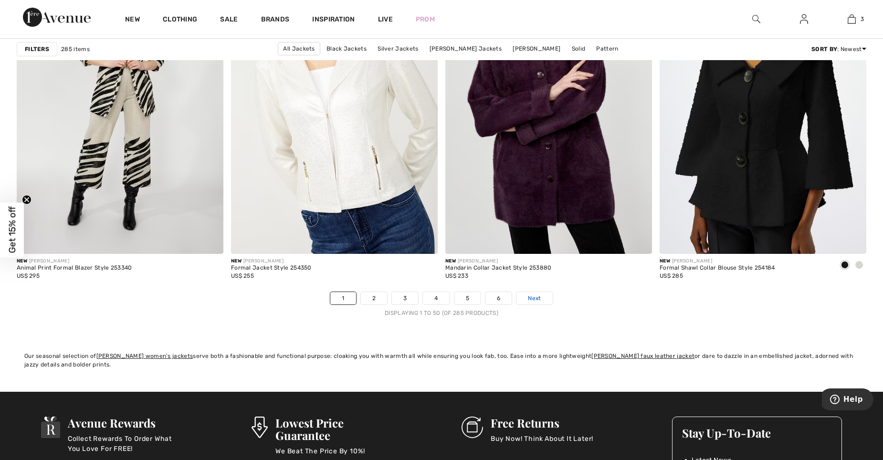
click at [533, 298] on span "Next" at bounding box center [534, 298] width 13 height 9
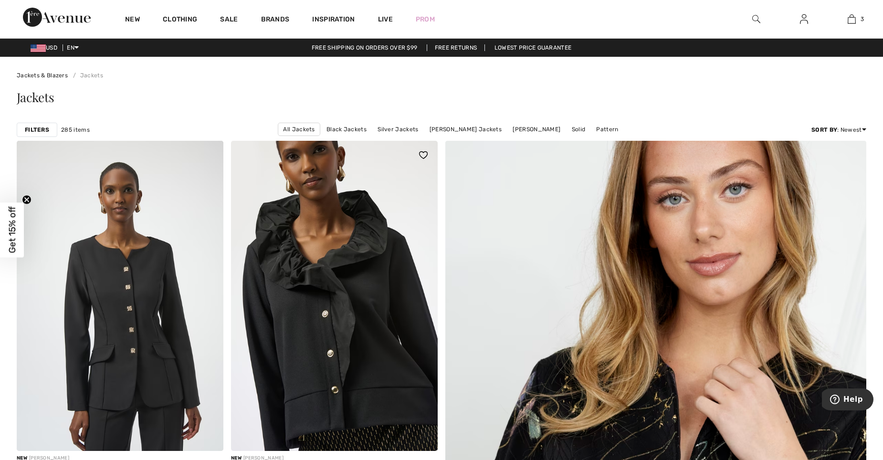
click at [329, 295] on img at bounding box center [334, 296] width 207 height 310
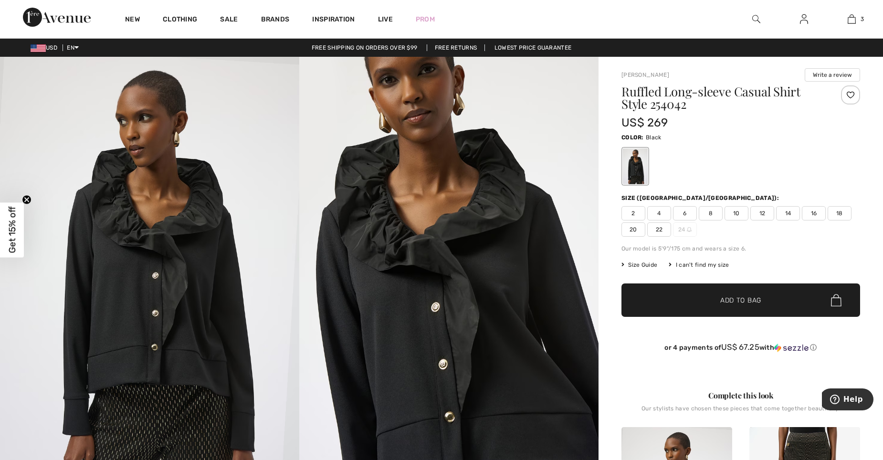
click at [185, 278] on img at bounding box center [149, 281] width 299 height 449
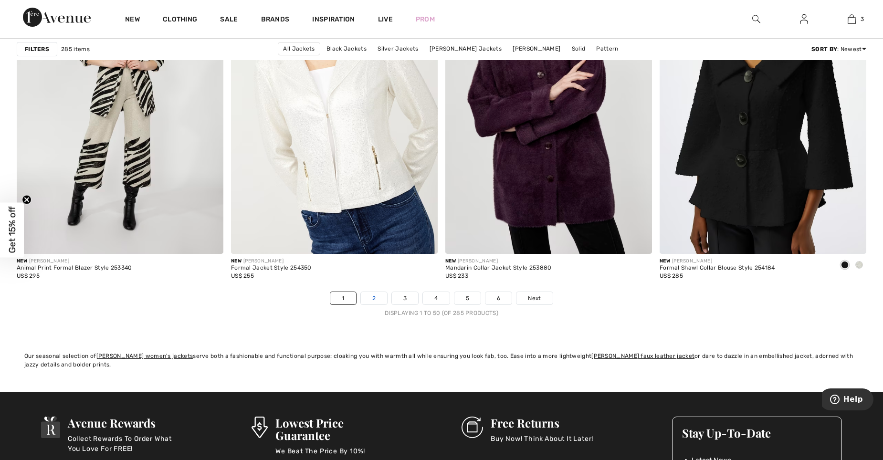
click at [375, 300] on link "2" at bounding box center [374, 298] width 26 height 12
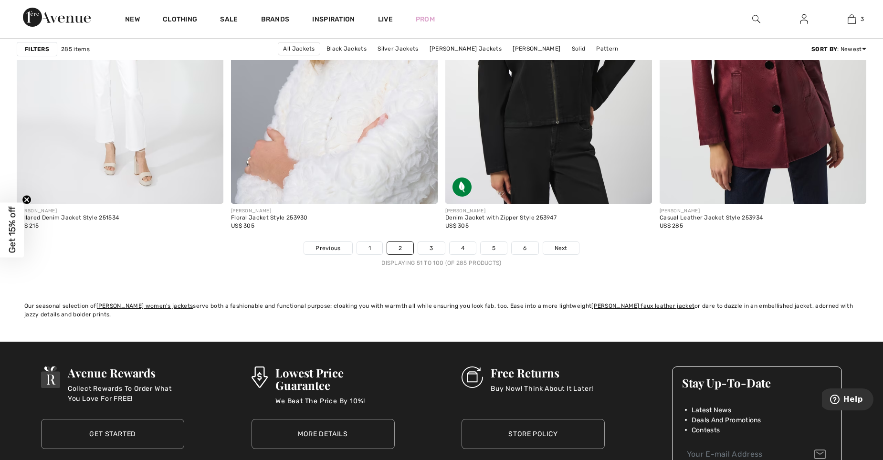
scroll to position [5369, 0]
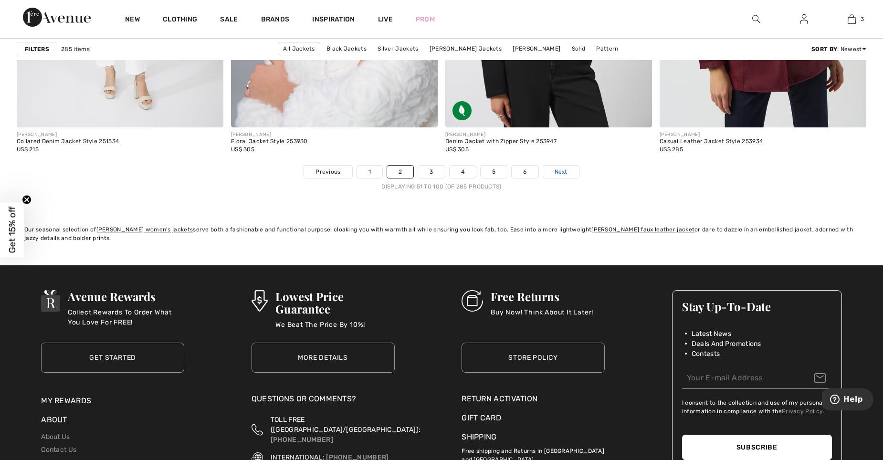
click at [550, 169] on link "Next" at bounding box center [561, 172] width 36 height 12
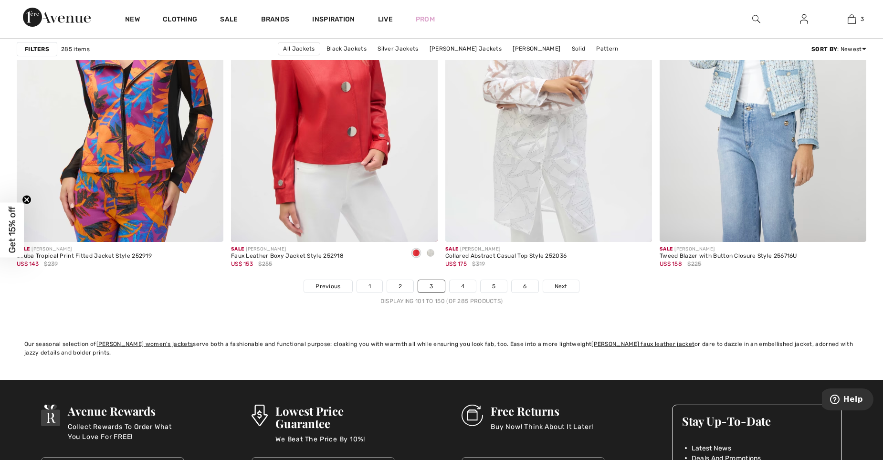
scroll to position [5287, 0]
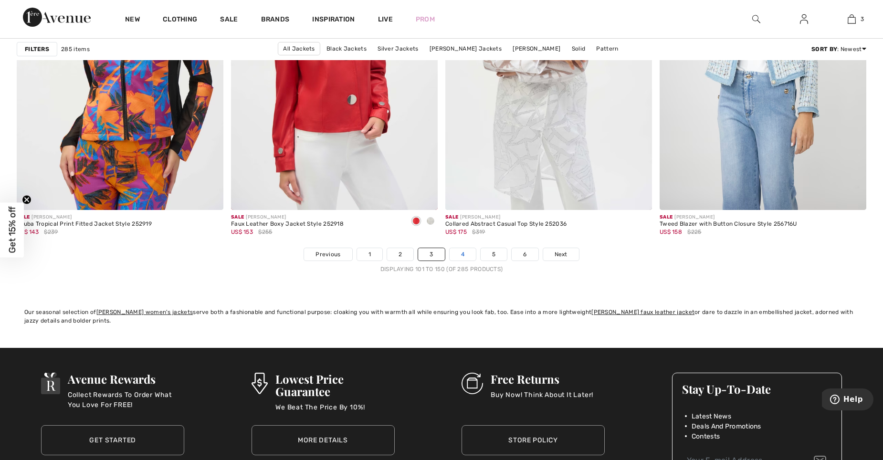
click at [457, 254] on link "4" at bounding box center [462, 254] width 26 height 12
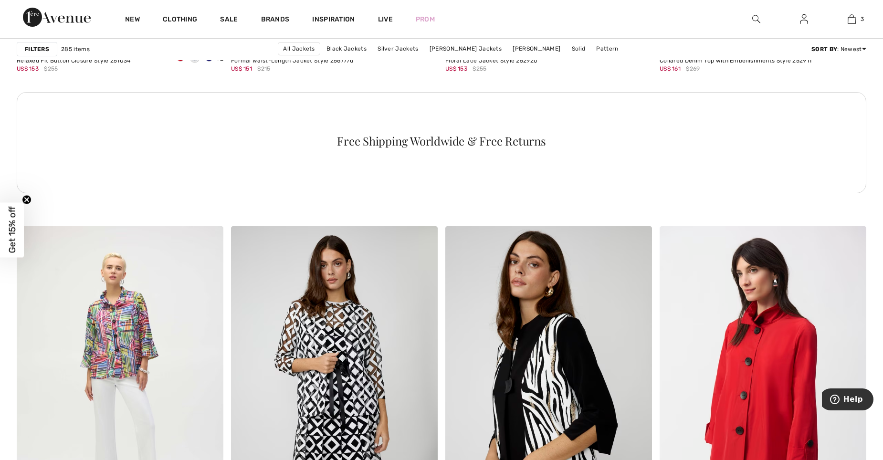
scroll to position [1521, 0]
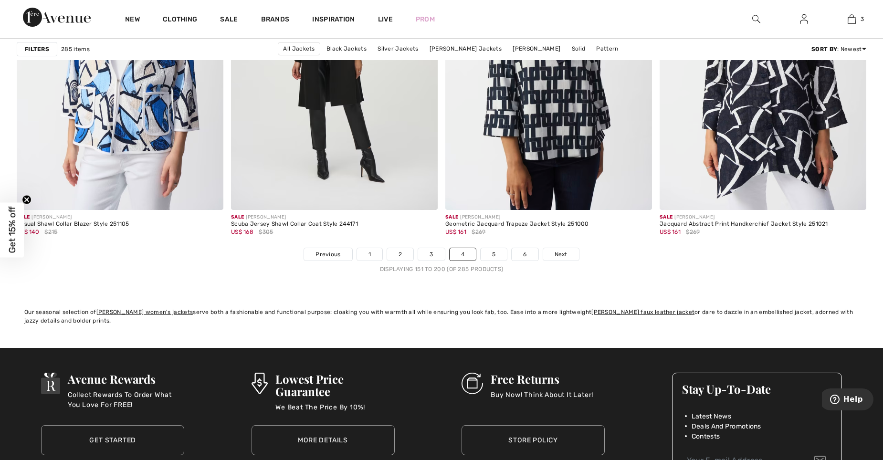
scroll to position [5293, 0]
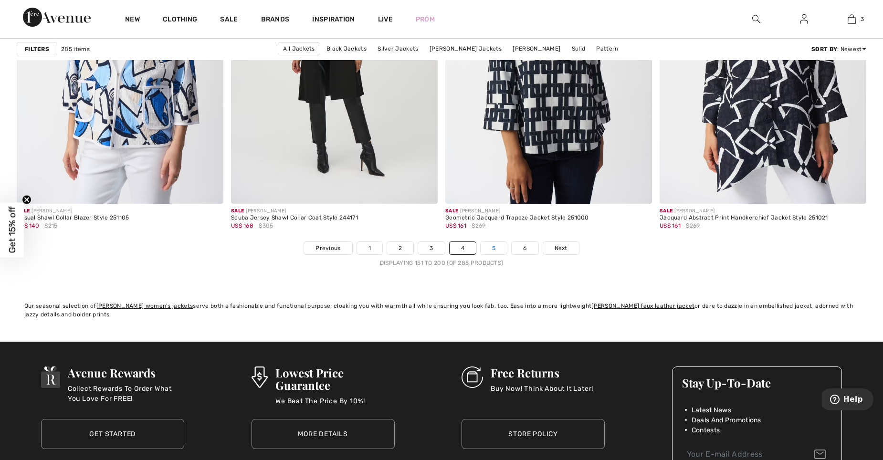
click at [486, 246] on link "5" at bounding box center [493, 248] width 26 height 12
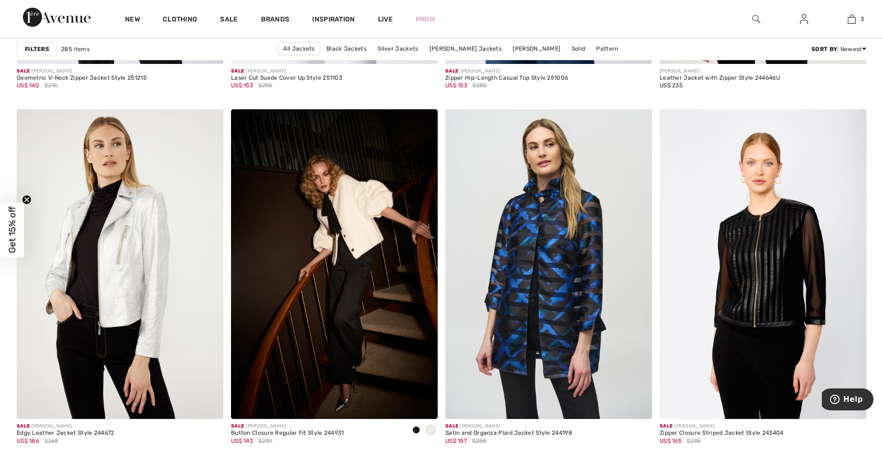
scroll to position [1137, 0]
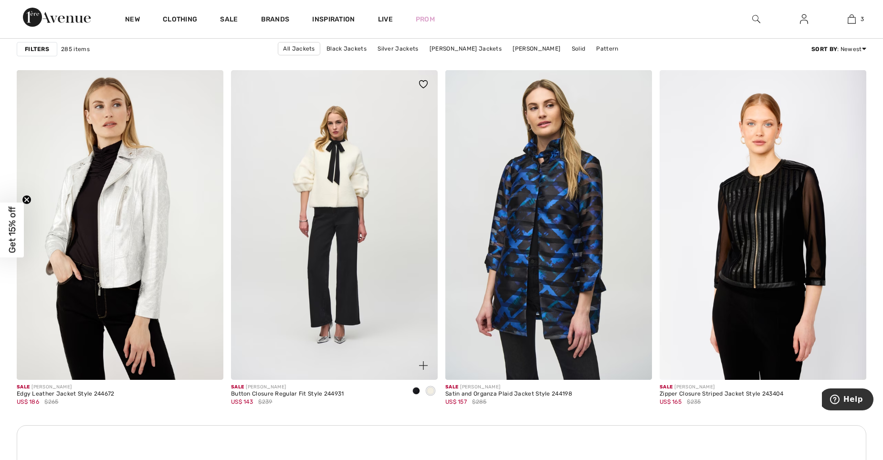
click at [337, 158] on img at bounding box center [334, 225] width 207 height 310
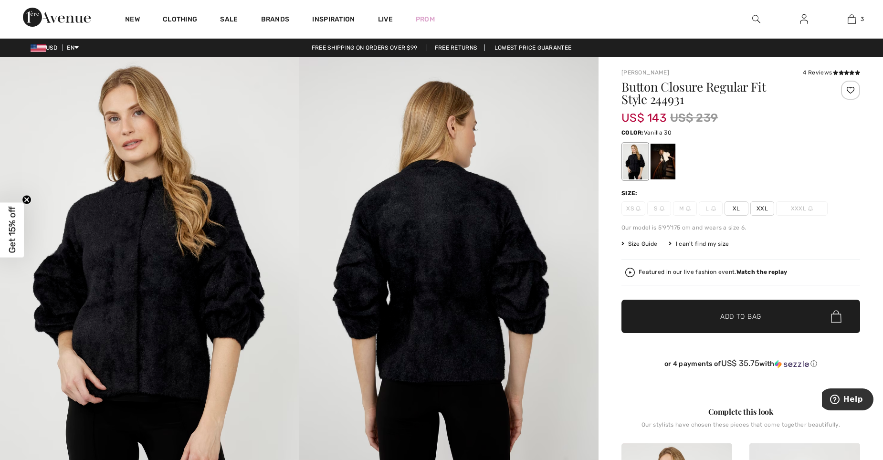
click at [673, 166] on div at bounding box center [662, 162] width 25 height 36
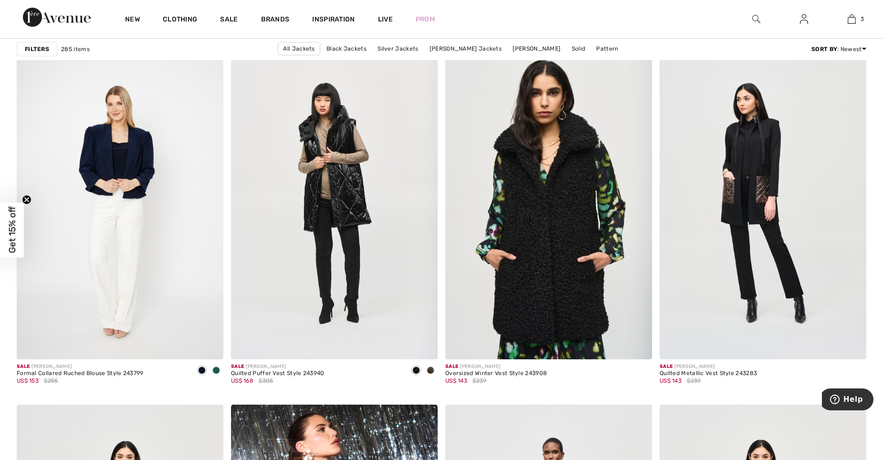
scroll to position [4802, 0]
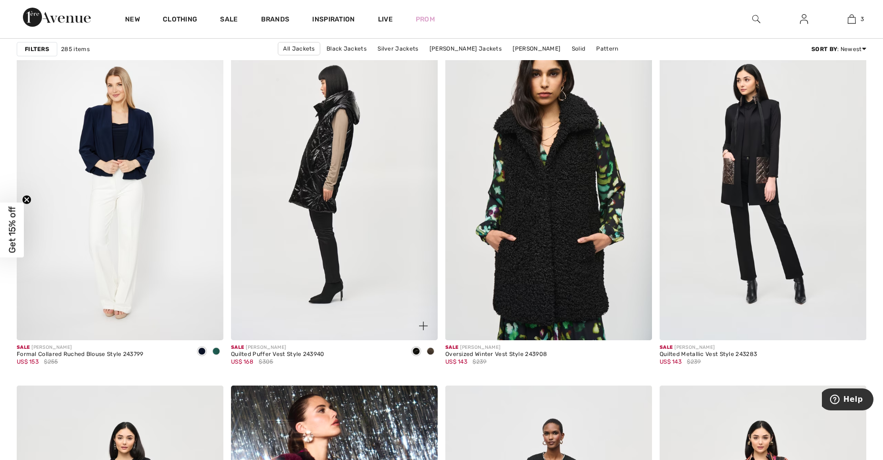
click at [311, 170] on img at bounding box center [334, 185] width 207 height 310
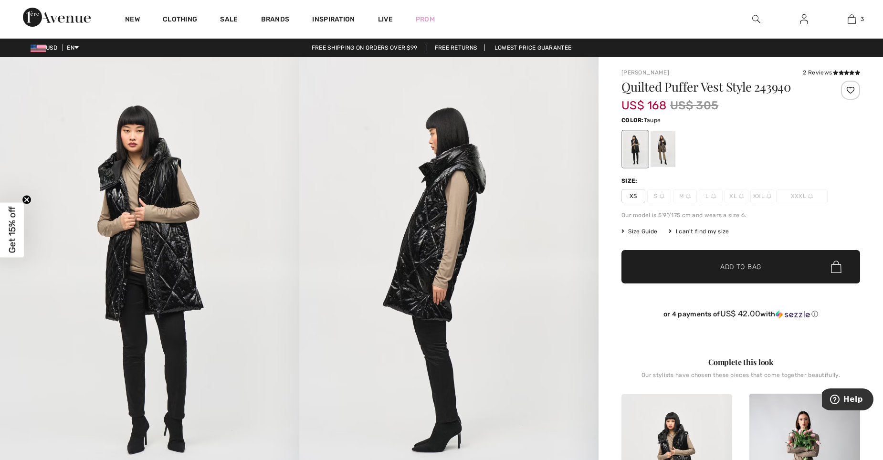
click at [662, 150] on div at bounding box center [662, 149] width 25 height 36
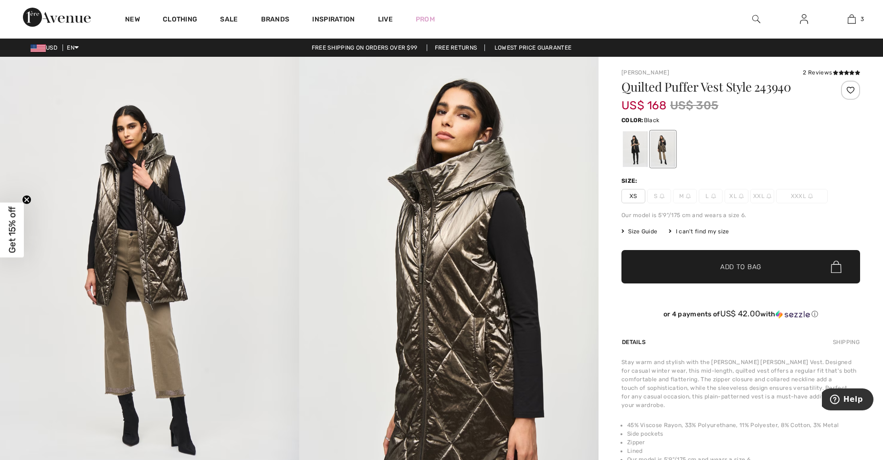
click at [634, 144] on div at bounding box center [635, 149] width 25 height 36
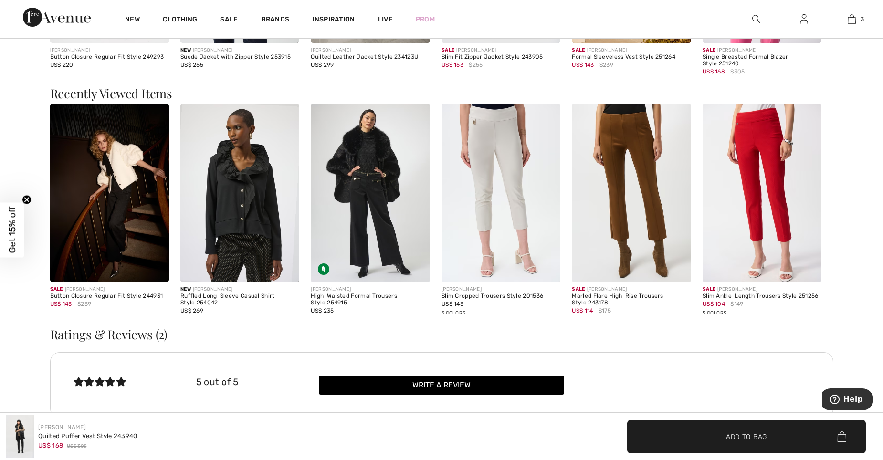
scroll to position [953, 0]
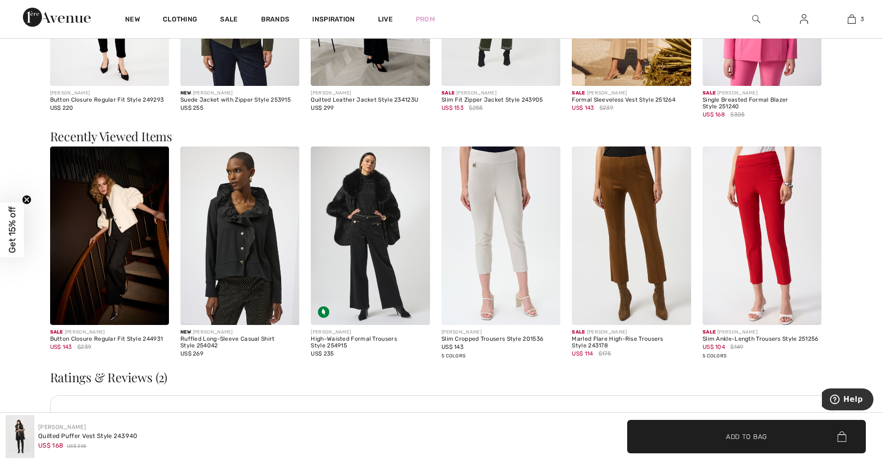
click at [489, 168] on img at bounding box center [500, 235] width 119 height 178
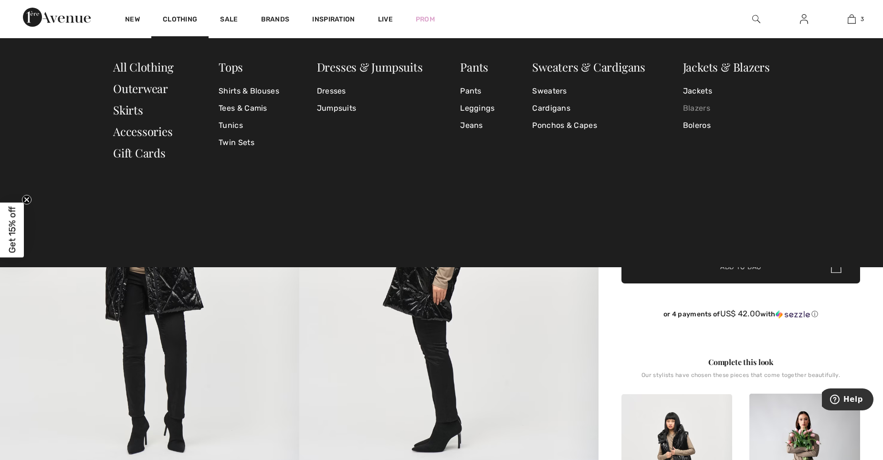
click at [693, 107] on link "Blazers" at bounding box center [726, 108] width 87 height 17
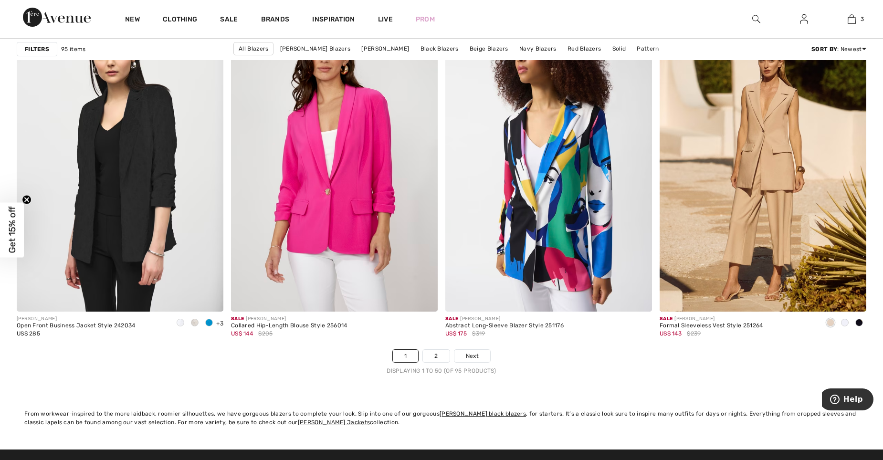
scroll to position [5261, 0]
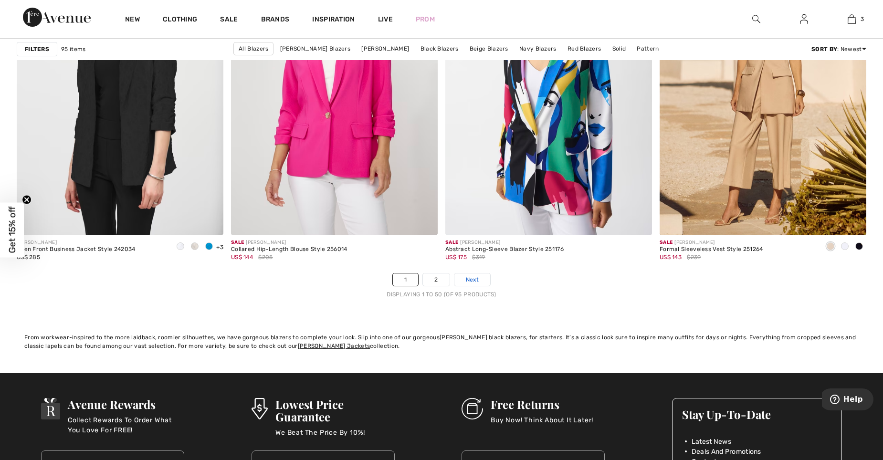
click at [466, 282] on span "Next" at bounding box center [472, 279] width 13 height 9
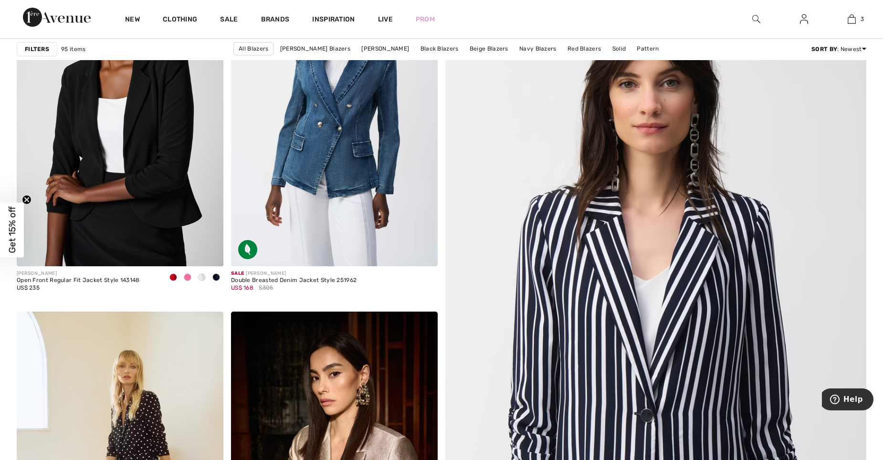
scroll to position [216, 0]
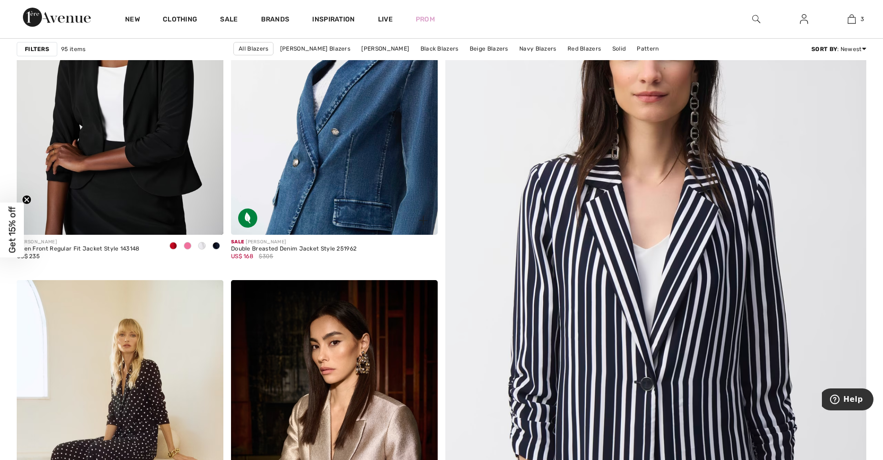
click at [333, 96] on img at bounding box center [334, 80] width 207 height 310
